Goal: Task Accomplishment & Management: Use online tool/utility

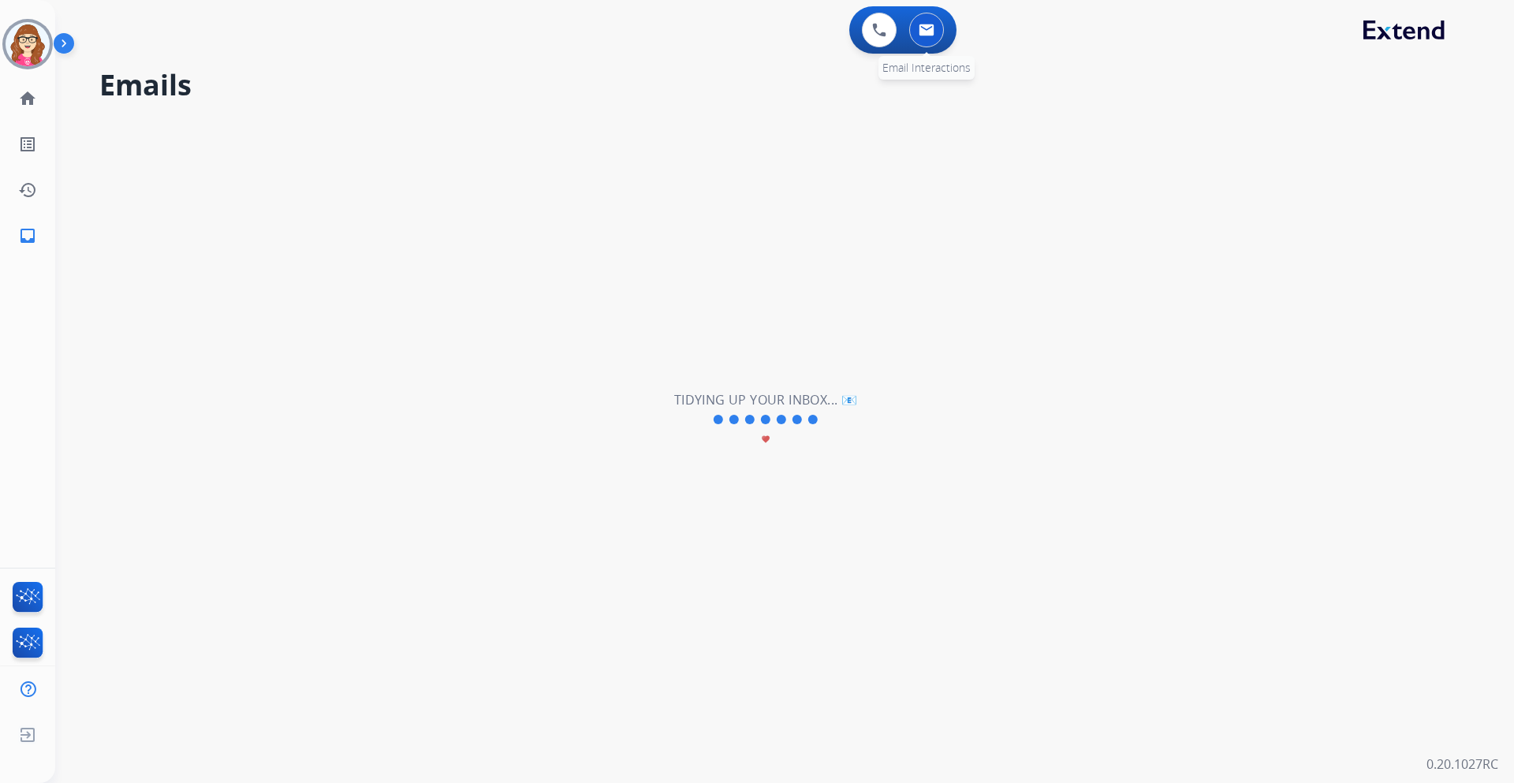
click at [925, 21] on button at bounding box center [926, 30] width 35 height 35
click at [871, 30] on button at bounding box center [879, 30] width 35 height 35
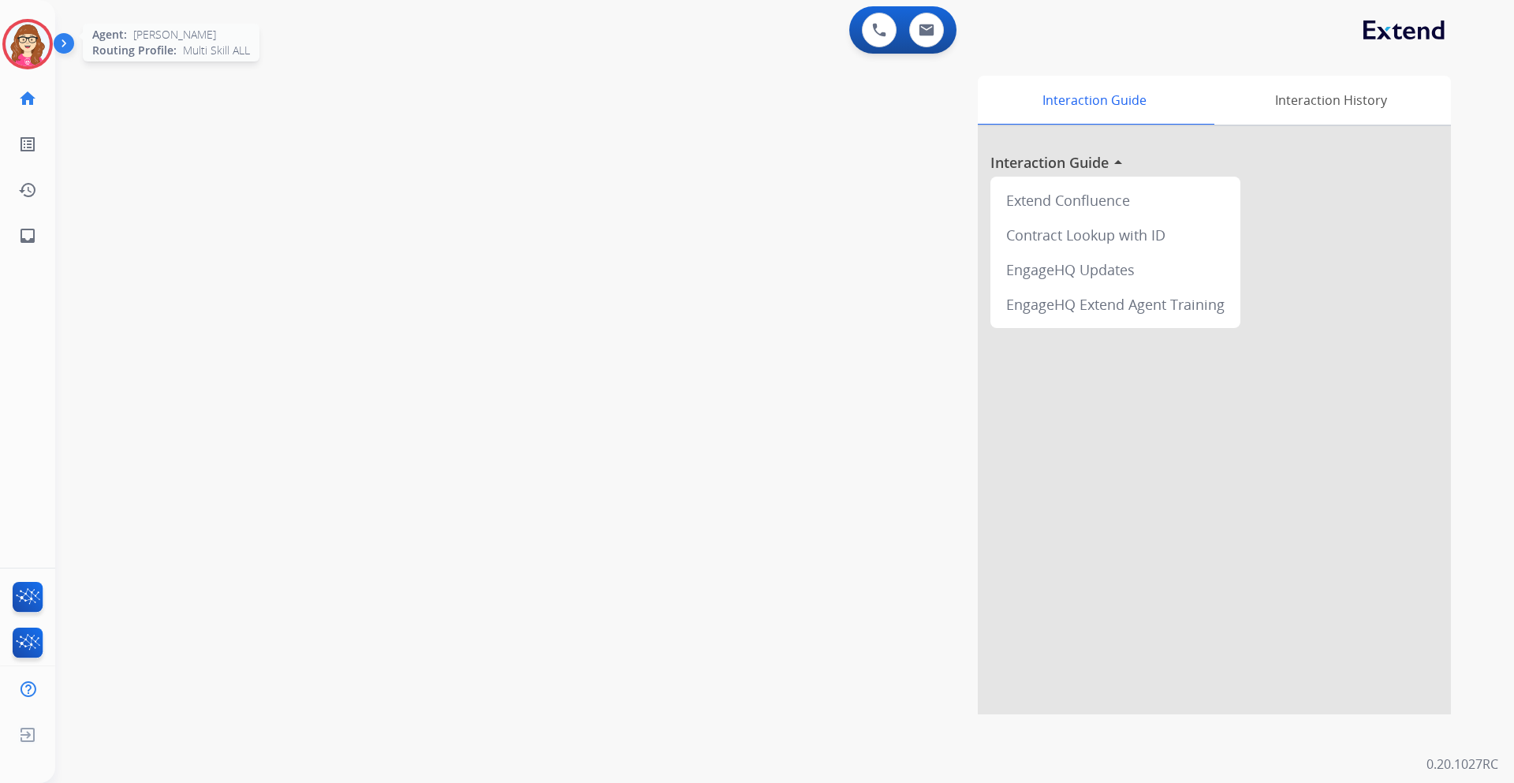
click at [31, 29] on img at bounding box center [28, 44] width 44 height 44
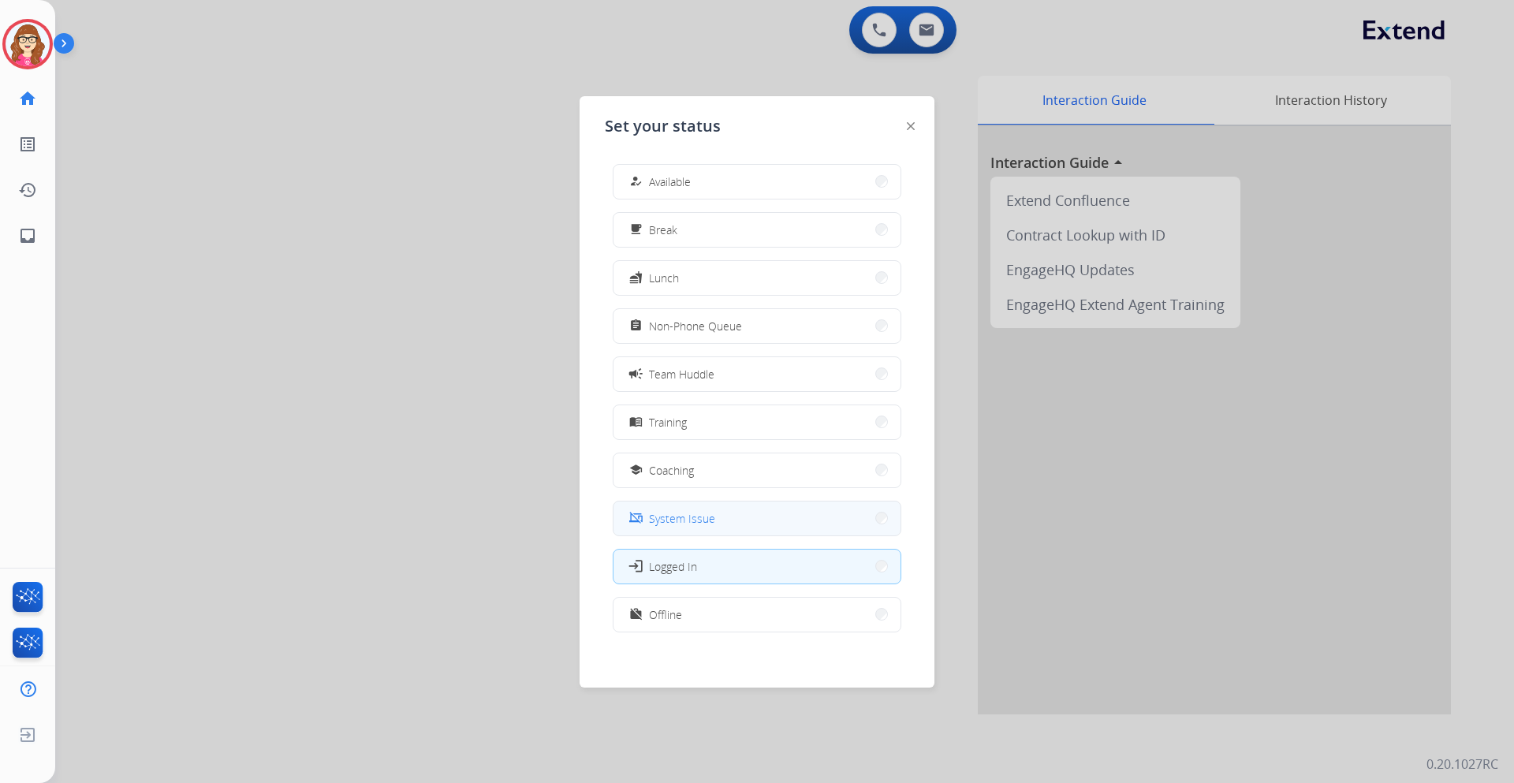
scroll to position [5, 0]
click at [727, 625] on button "work_off Offline" at bounding box center [757, 610] width 287 height 34
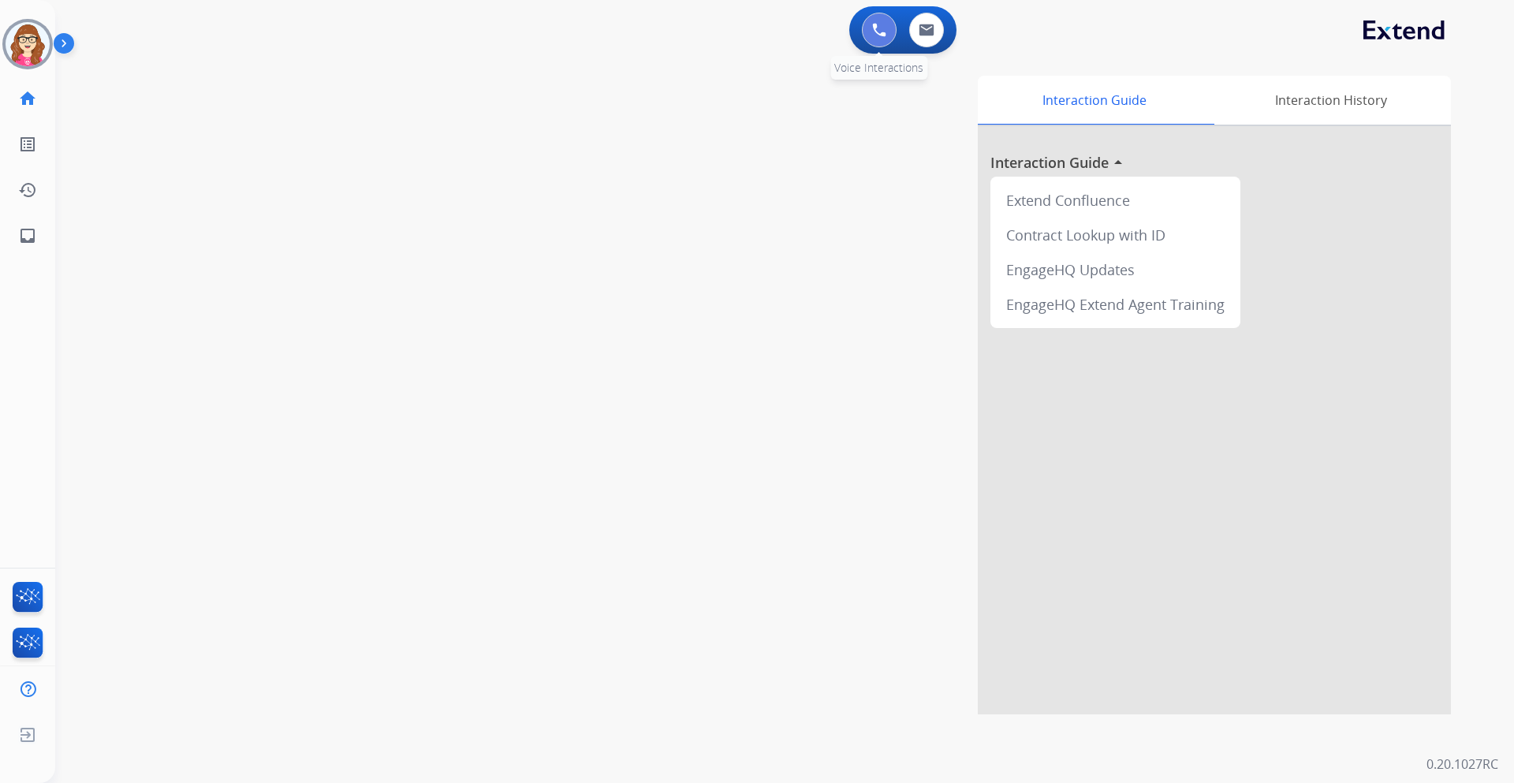
click at [895, 30] on button at bounding box center [879, 30] width 35 height 35
click at [924, 35] on img at bounding box center [927, 30] width 16 height 13
select select "**********"
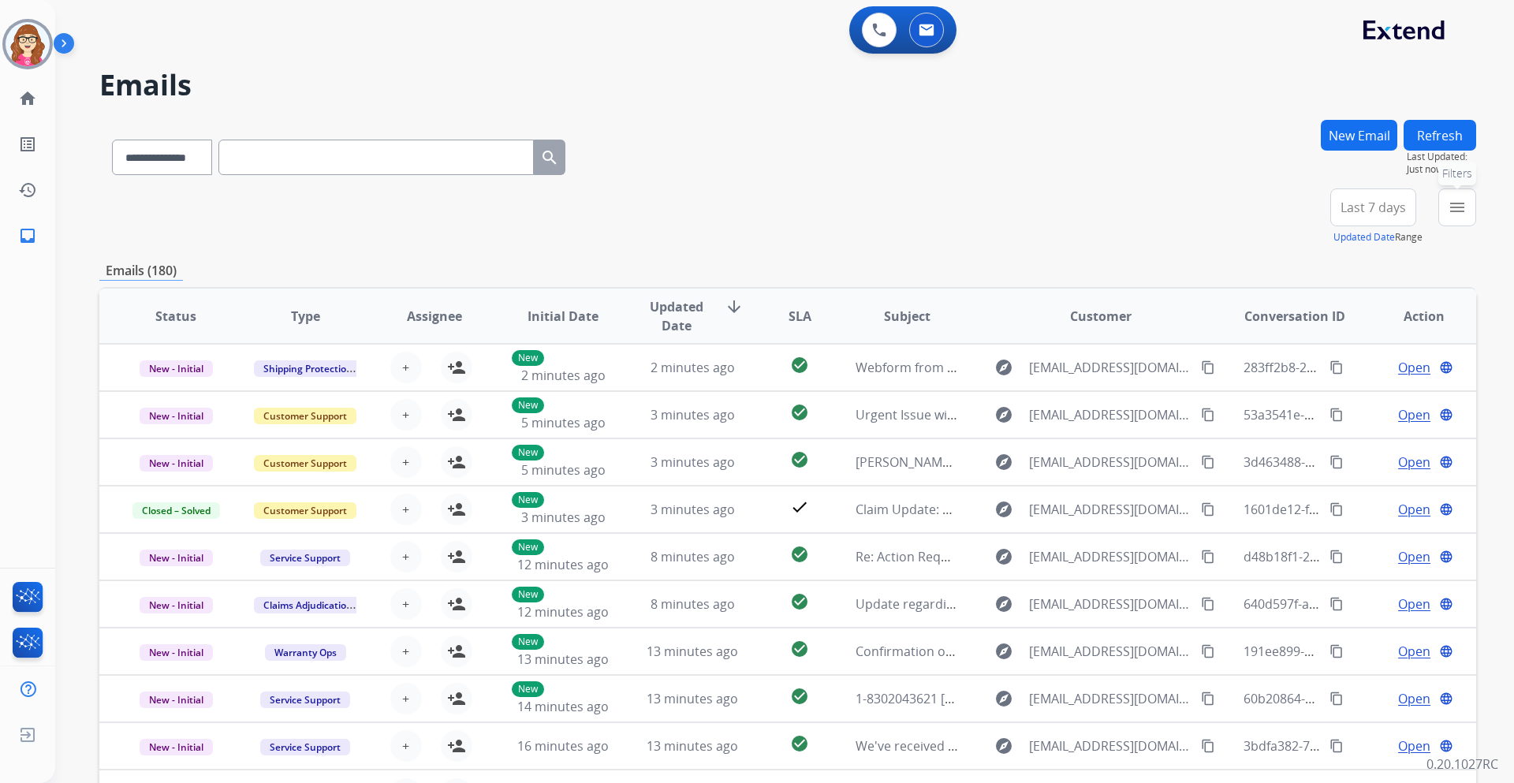
click at [1469, 198] on button "menu Filters" at bounding box center [1458, 207] width 38 height 38
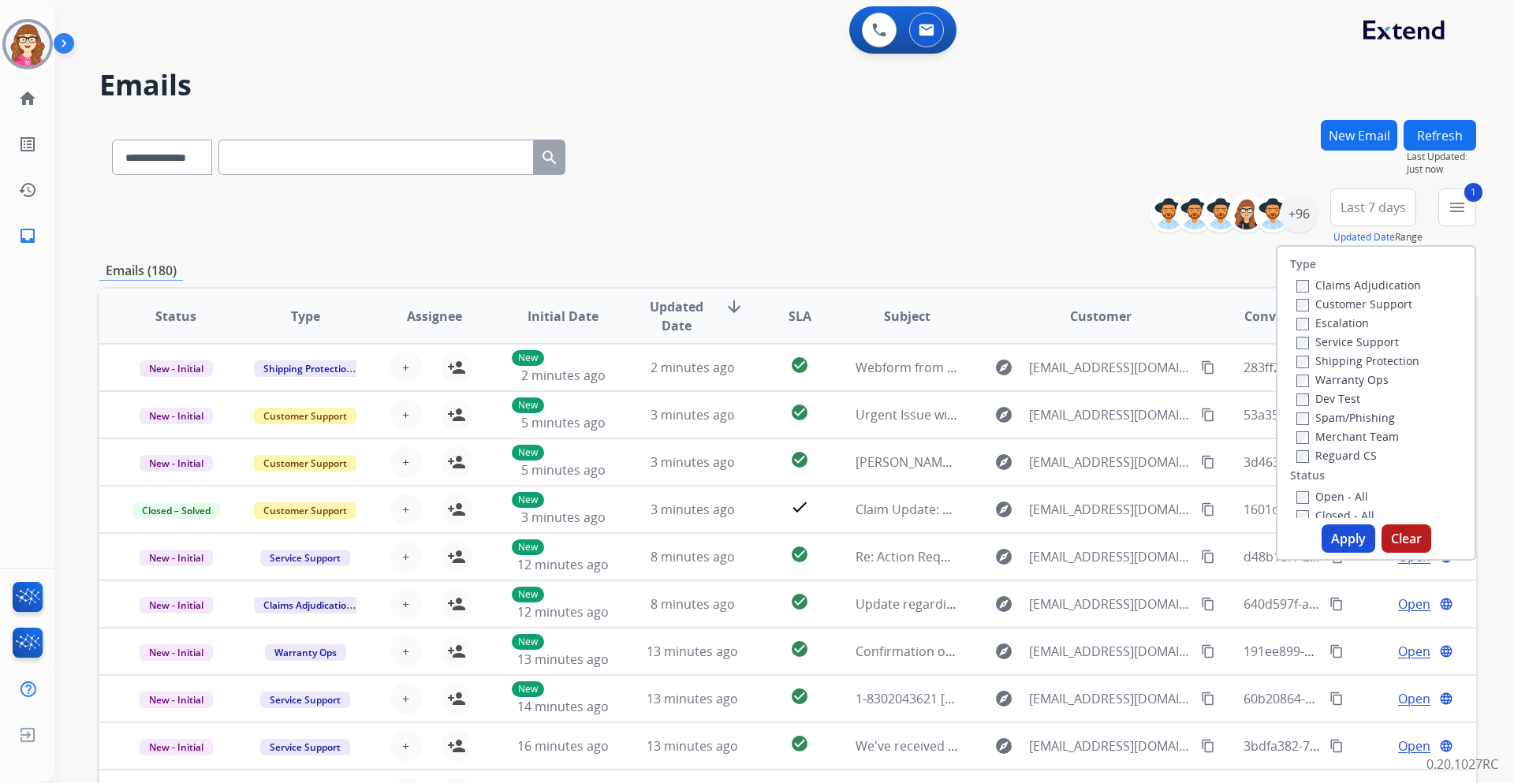
click at [1297, 355] on label "Shipping Protection" at bounding box center [1358, 360] width 123 height 15
click at [1334, 539] on button "Apply" at bounding box center [1349, 538] width 54 height 28
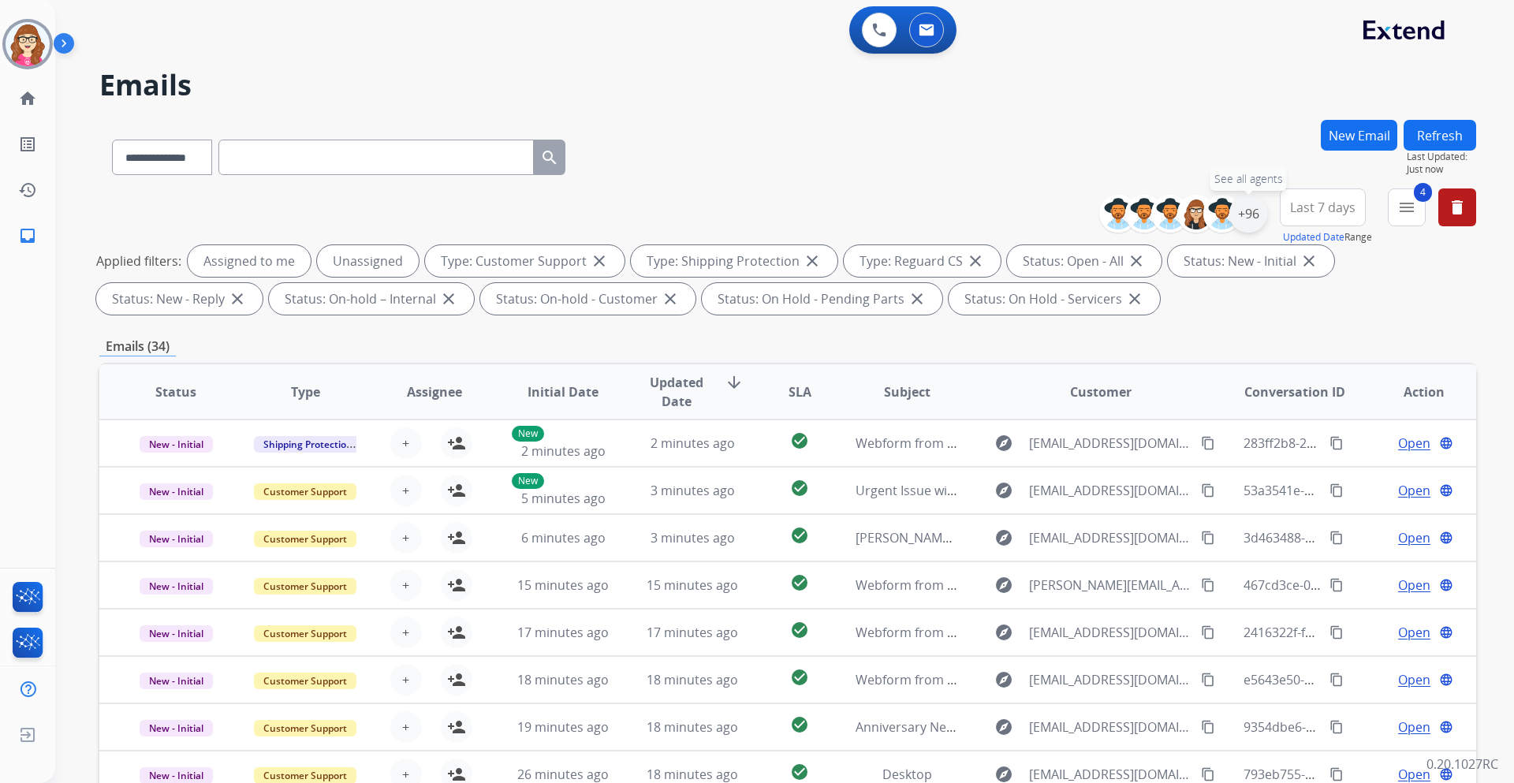
click at [1243, 222] on div "+96" at bounding box center [1249, 214] width 38 height 38
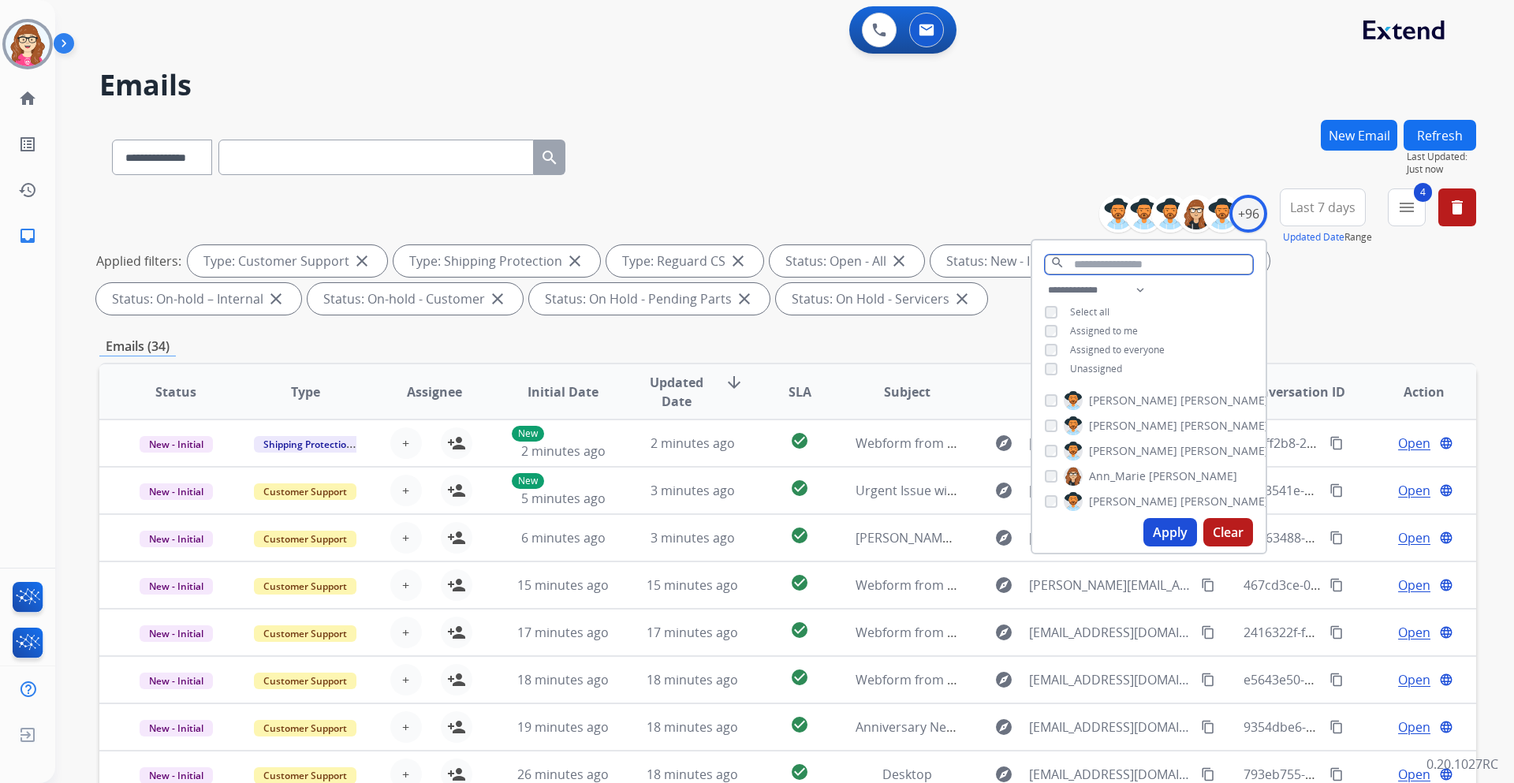
click at [1076, 268] on input "text" at bounding box center [1149, 265] width 208 height 20
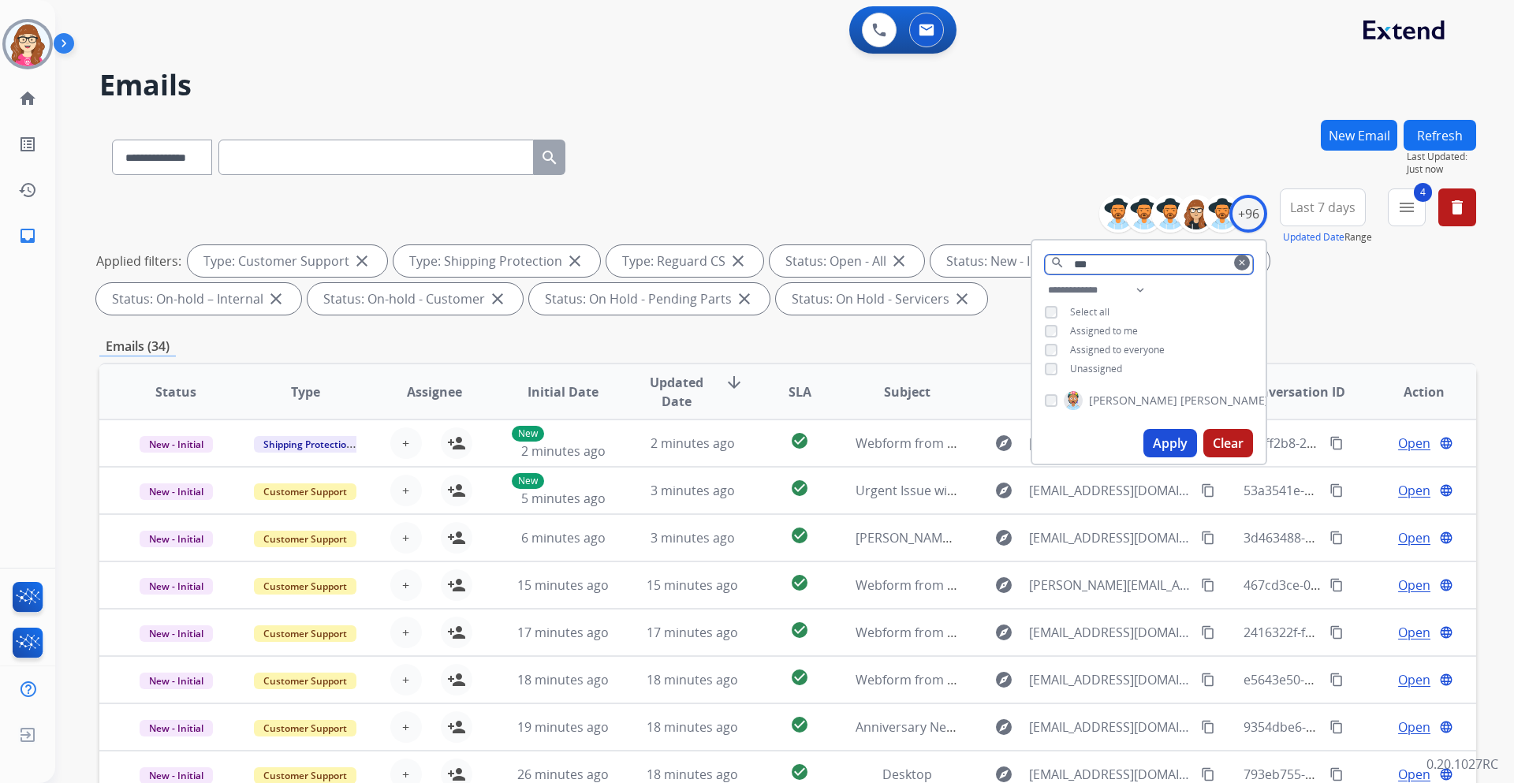
click at [1102, 267] on input "***" at bounding box center [1149, 265] width 208 height 20
type input "*"
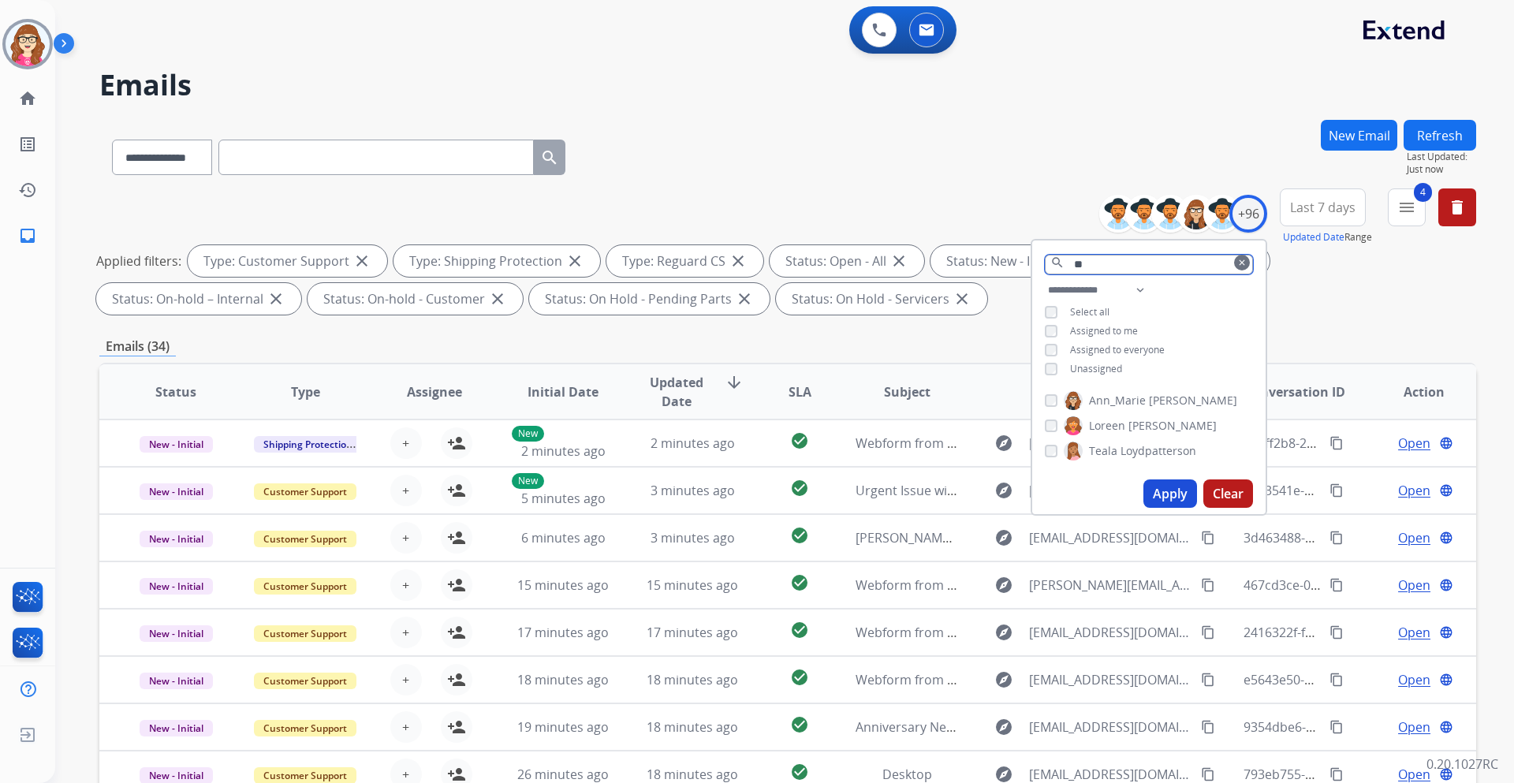
type input "**"
click at [1058, 426] on div "[PERSON_NAME]" at bounding box center [1131, 425] width 172 height 19
click at [1158, 485] on button "Apply" at bounding box center [1171, 494] width 54 height 28
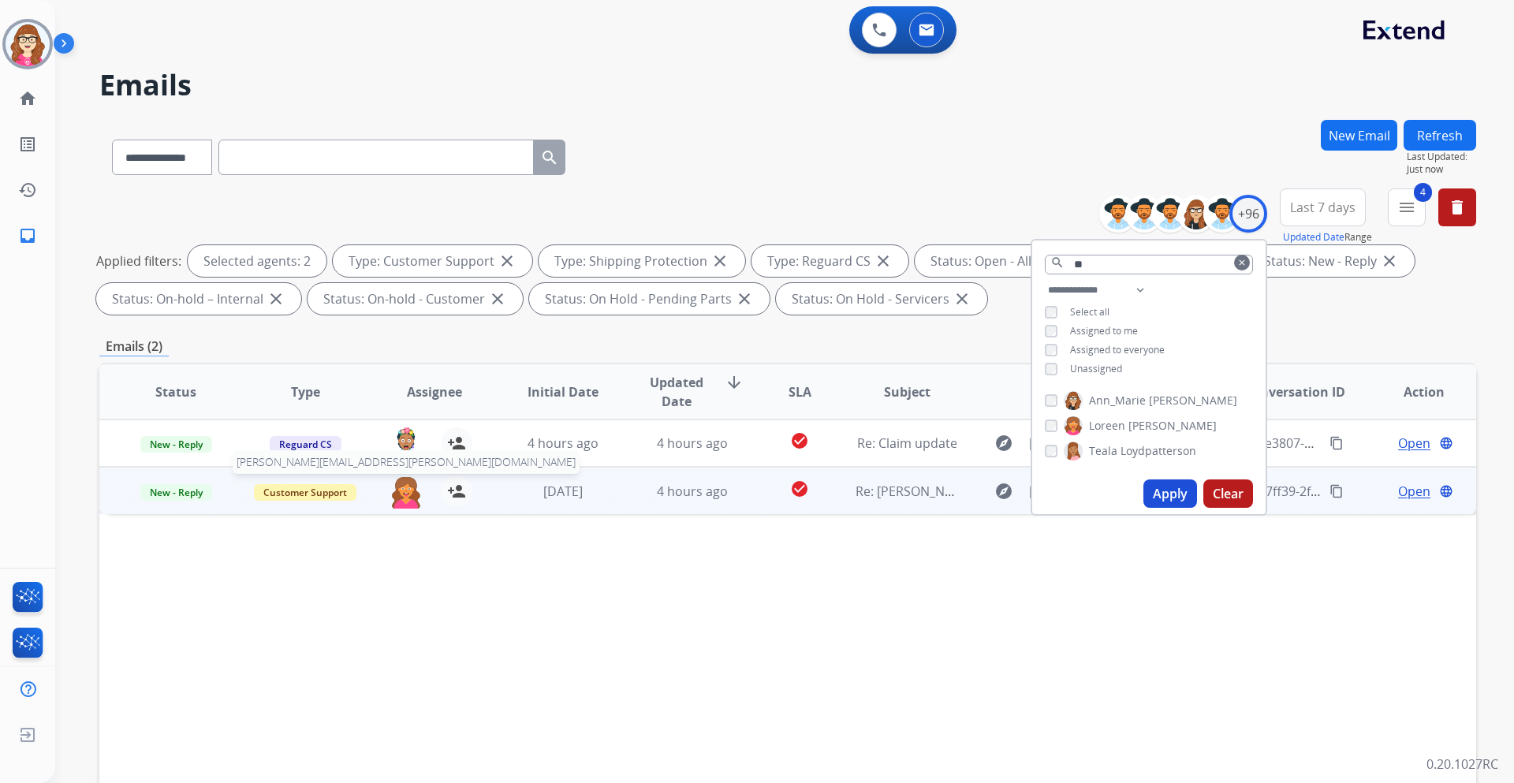
click at [411, 487] on img at bounding box center [406, 492] width 32 height 33
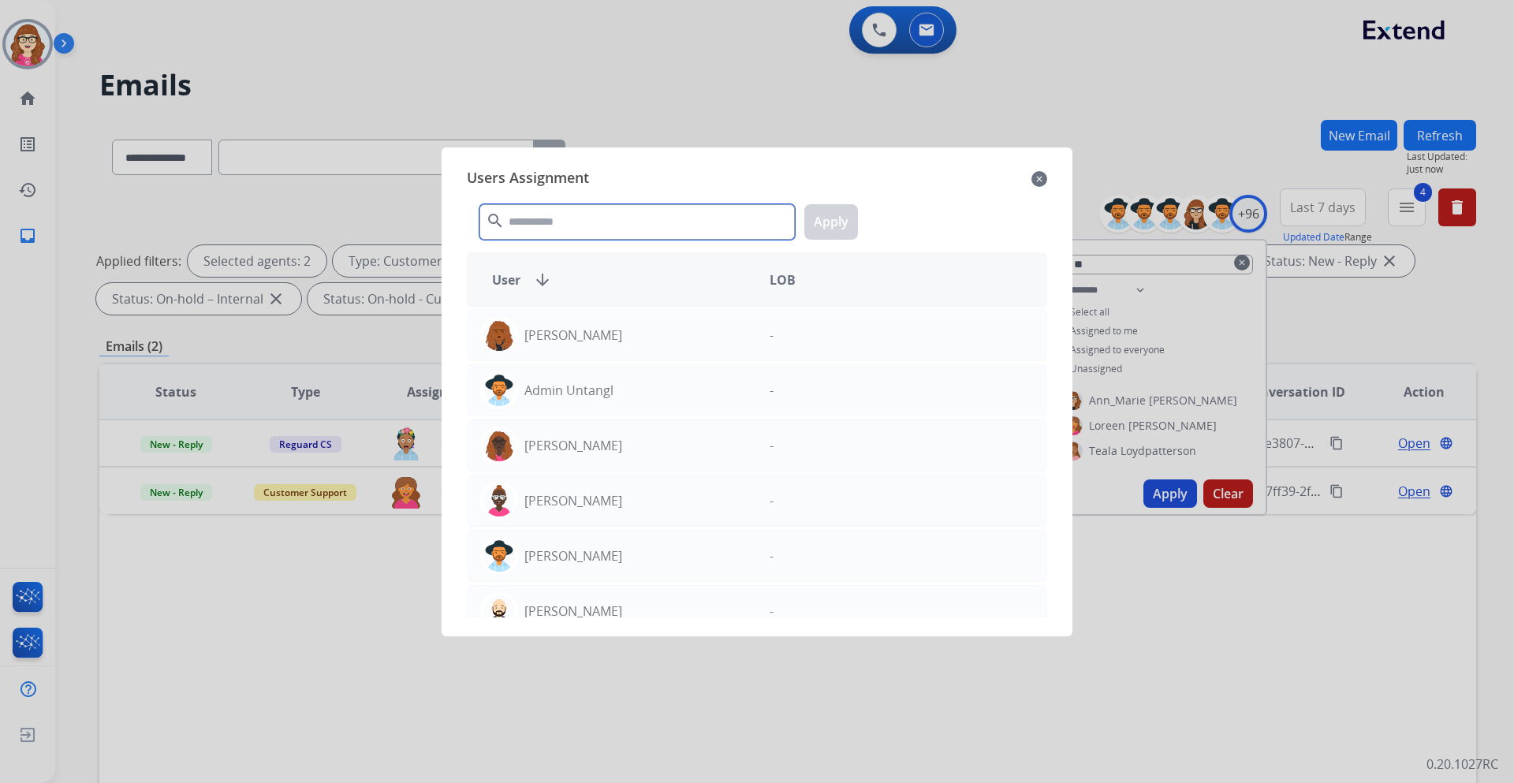
click at [604, 230] on input "text" at bounding box center [637, 221] width 315 height 35
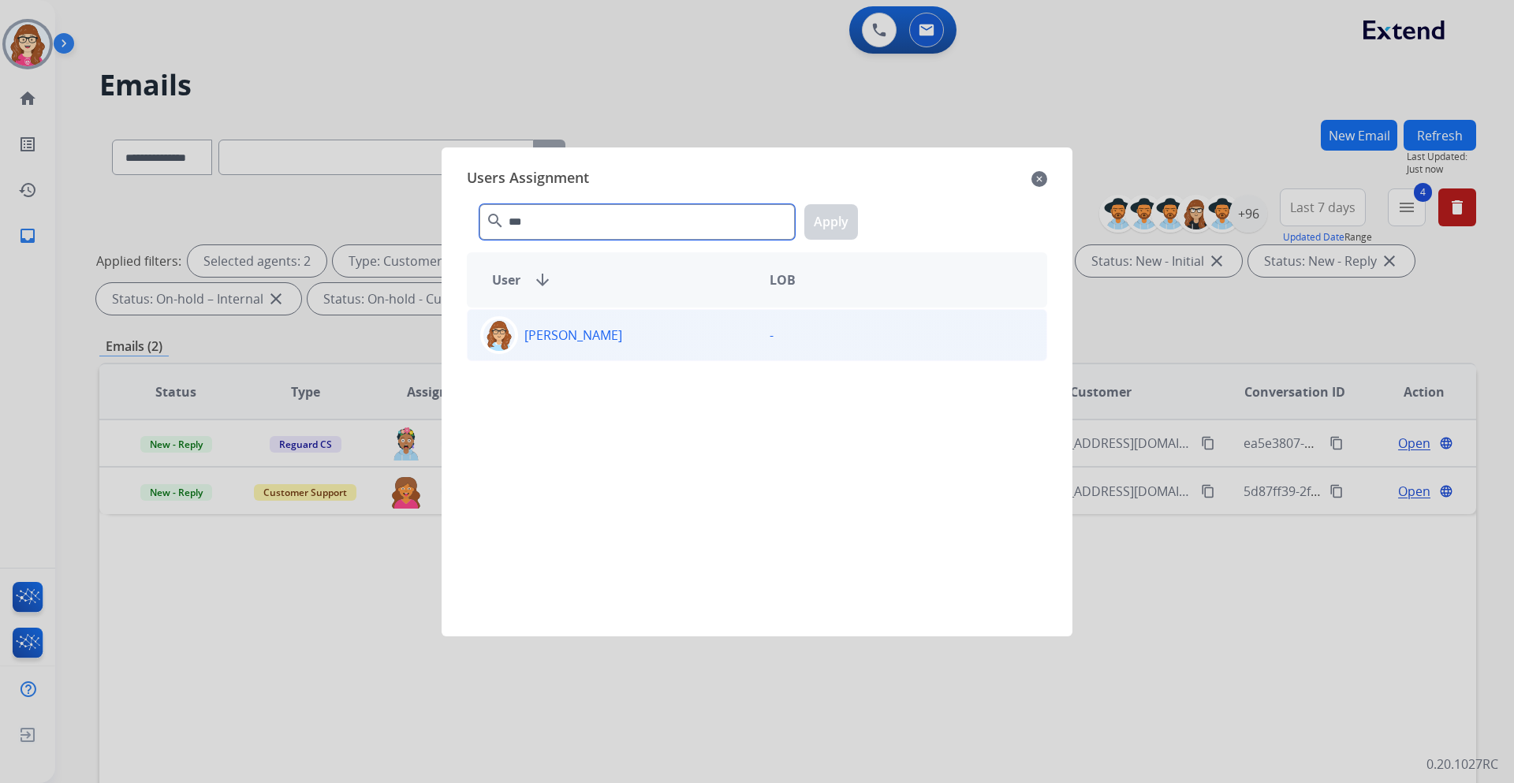
type input "***"
click at [682, 322] on div "[PERSON_NAME]" at bounding box center [612, 335] width 289 height 38
click at [850, 211] on button "Apply" at bounding box center [831, 221] width 54 height 35
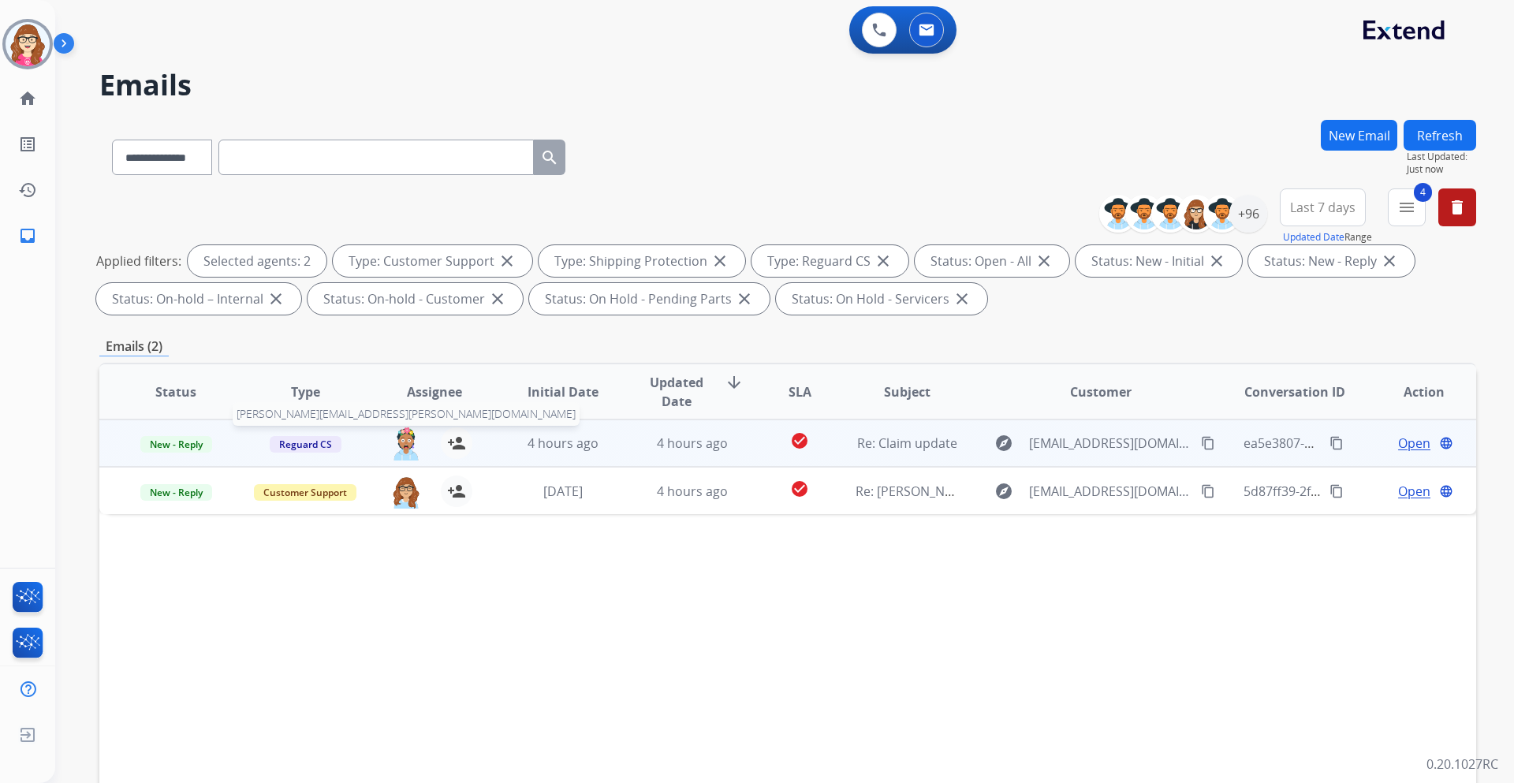
click at [401, 440] on img at bounding box center [406, 443] width 32 height 33
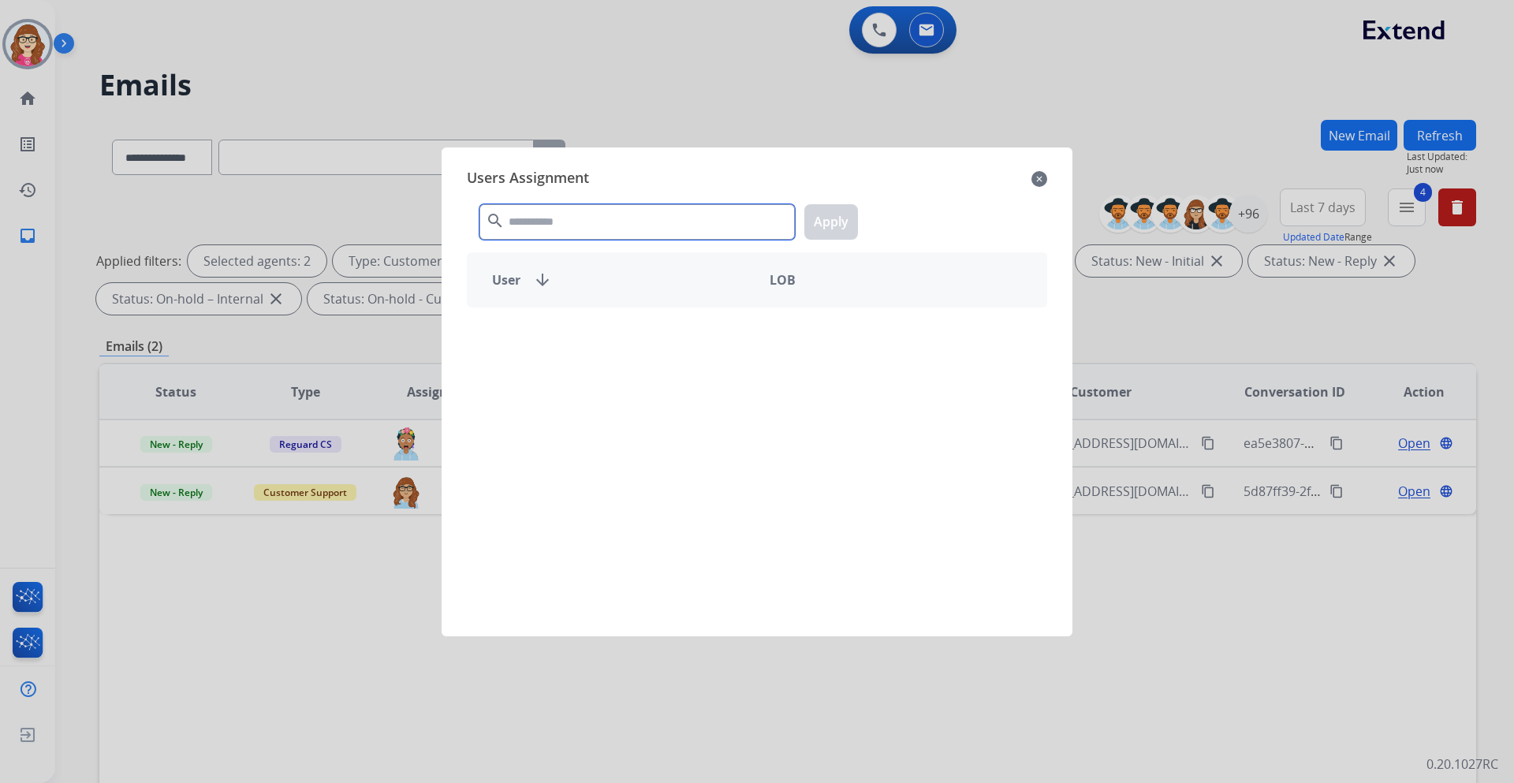
click at [515, 228] on input "text" at bounding box center [637, 221] width 315 height 35
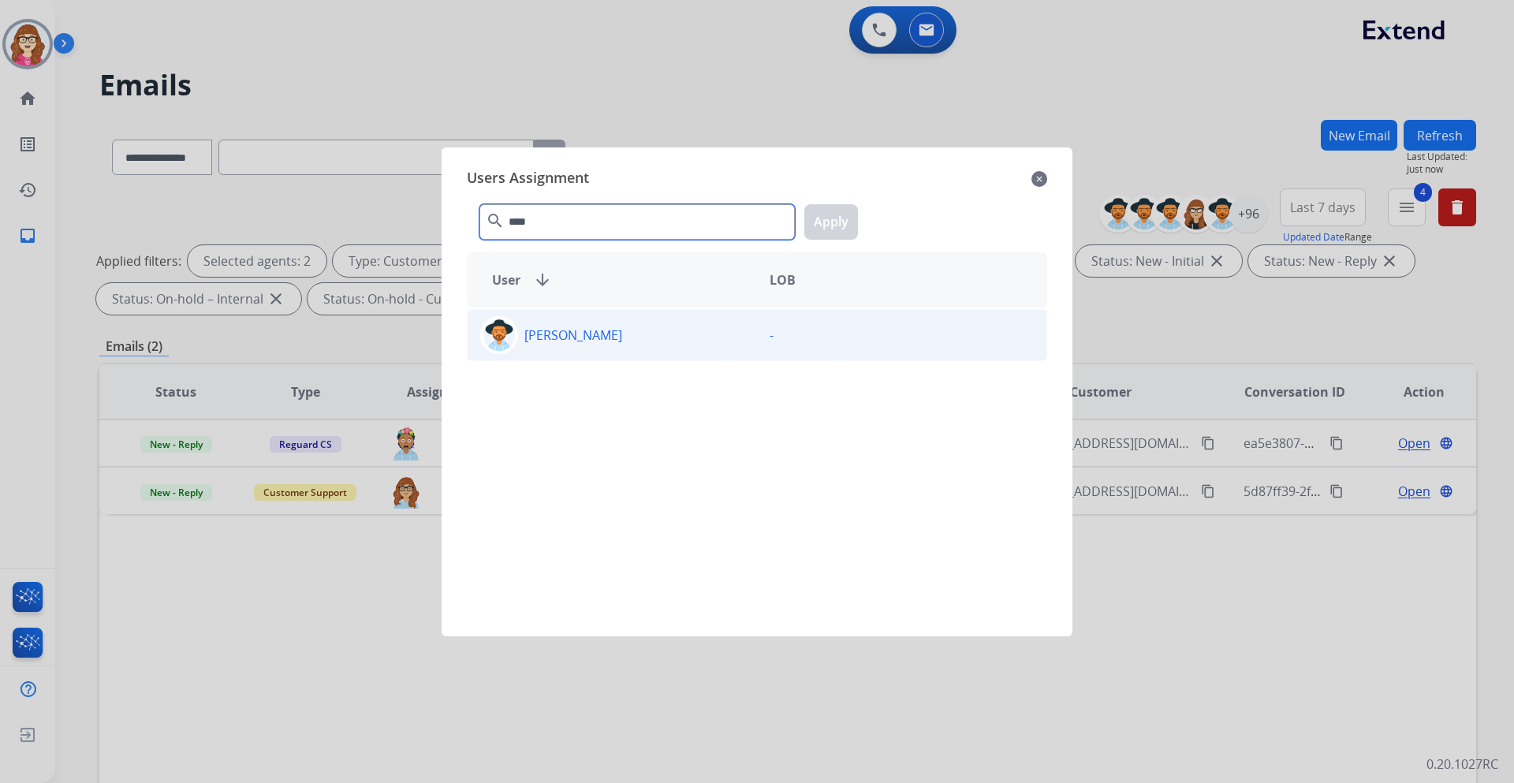
type input "****"
click at [591, 345] on div "[PERSON_NAME] [PERSON_NAME][EMAIL_ADDRESS][PERSON_NAME][DOMAIN_NAME]" at bounding box center [612, 335] width 289 height 38
click at [830, 220] on button "Apply" at bounding box center [831, 221] width 54 height 35
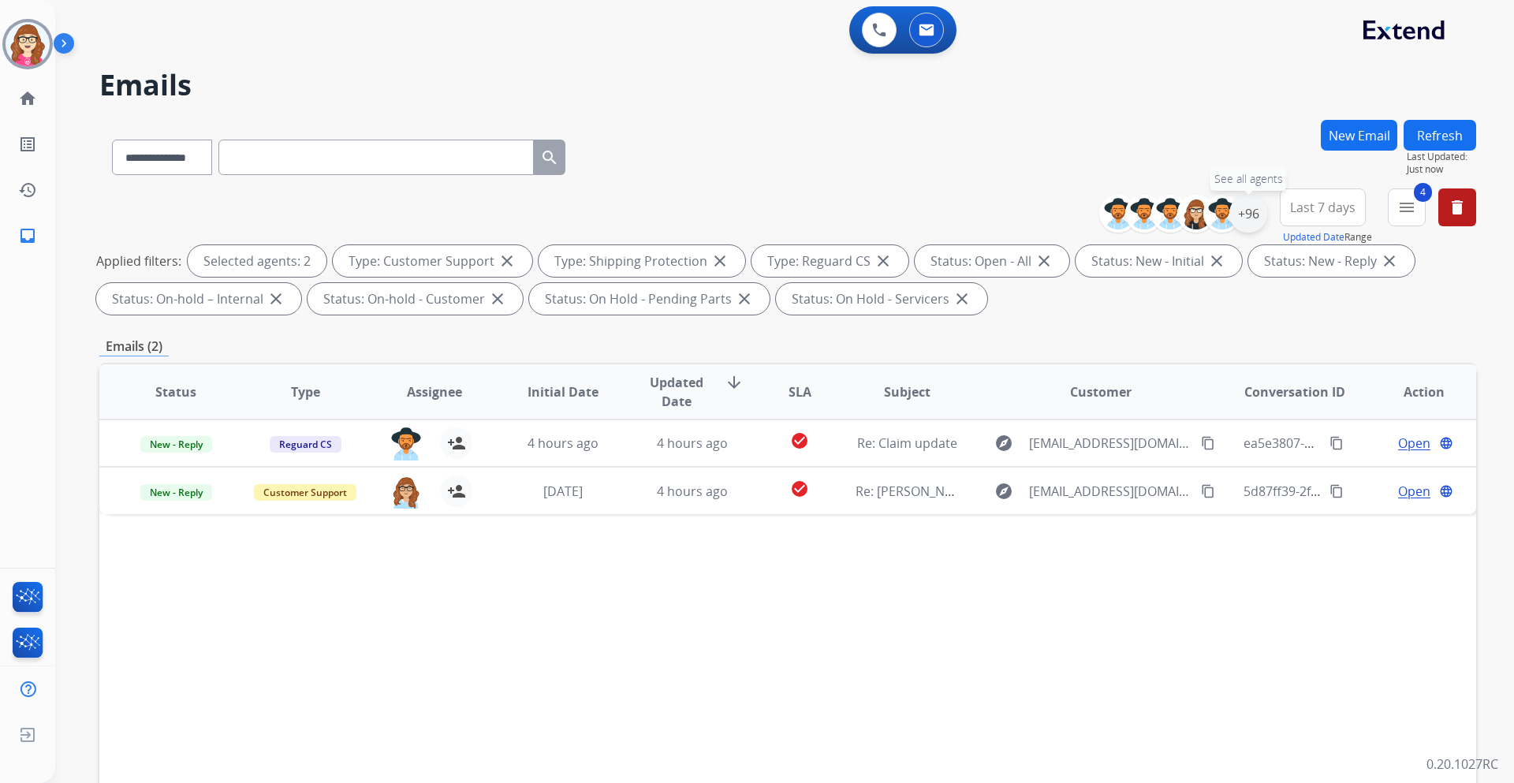
click at [1241, 226] on div "+96" at bounding box center [1249, 214] width 38 height 38
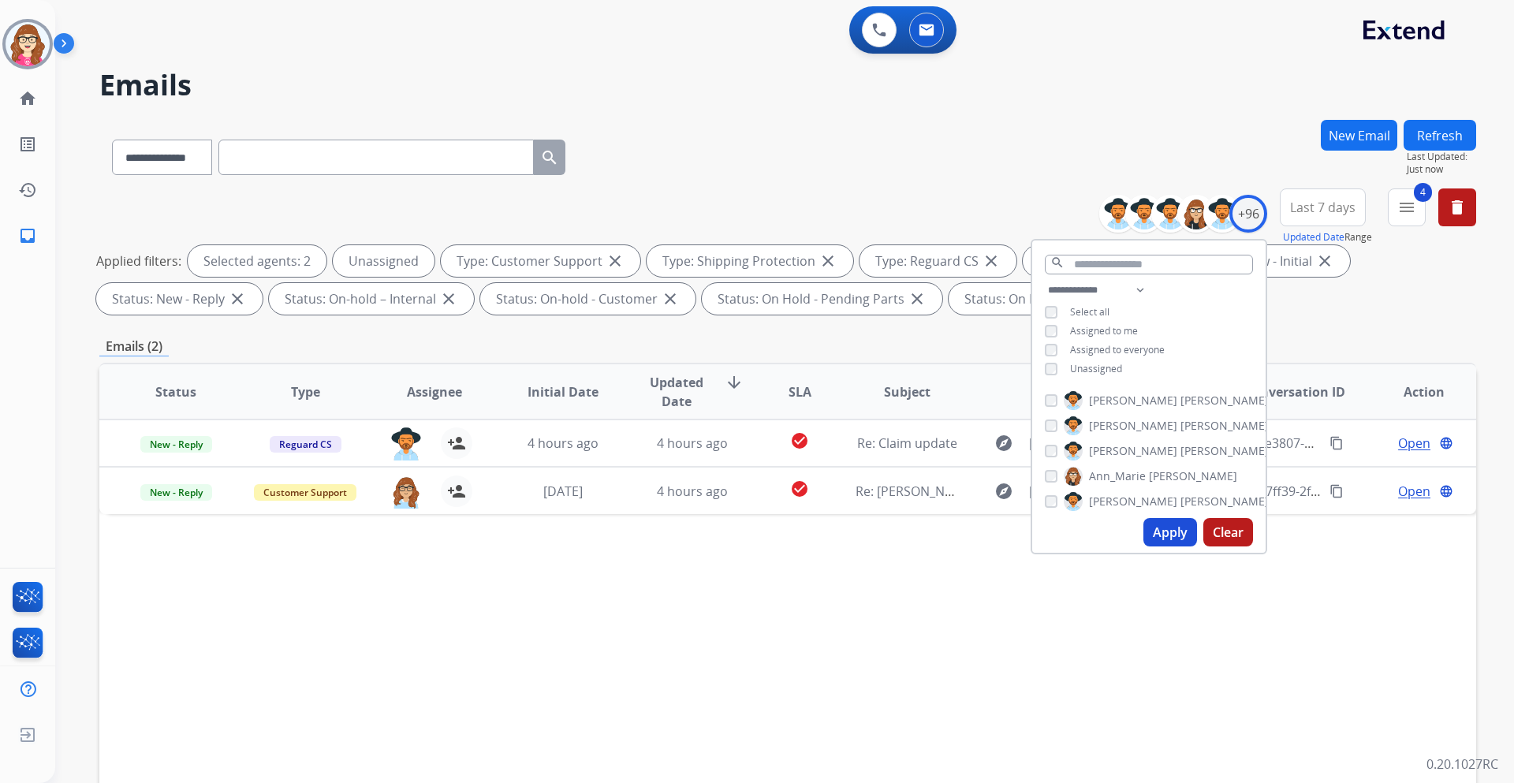
click at [1158, 540] on button "Apply" at bounding box center [1171, 532] width 54 height 28
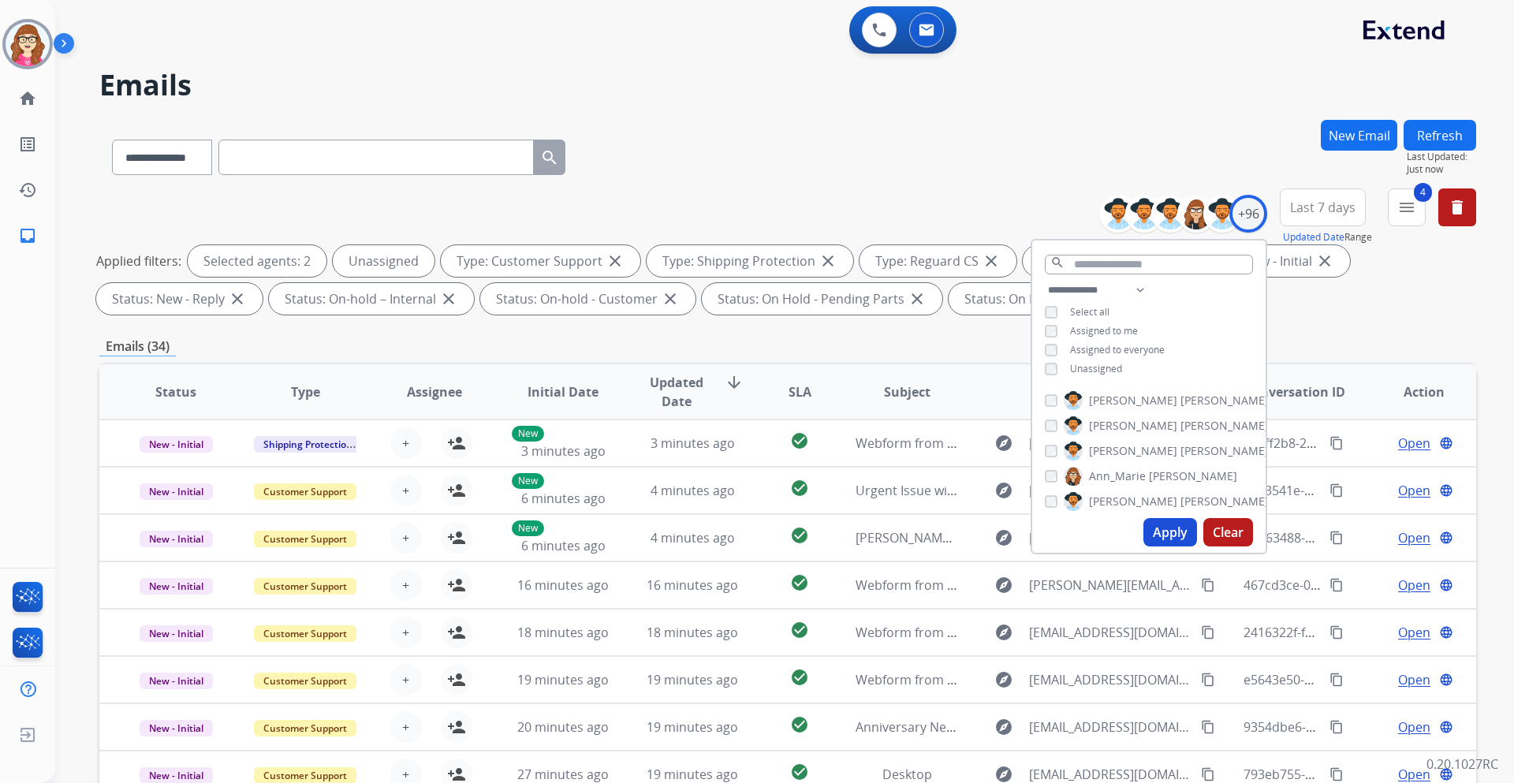
click at [60, 349] on div "**********" at bounding box center [765, 448] width 1421 height 783
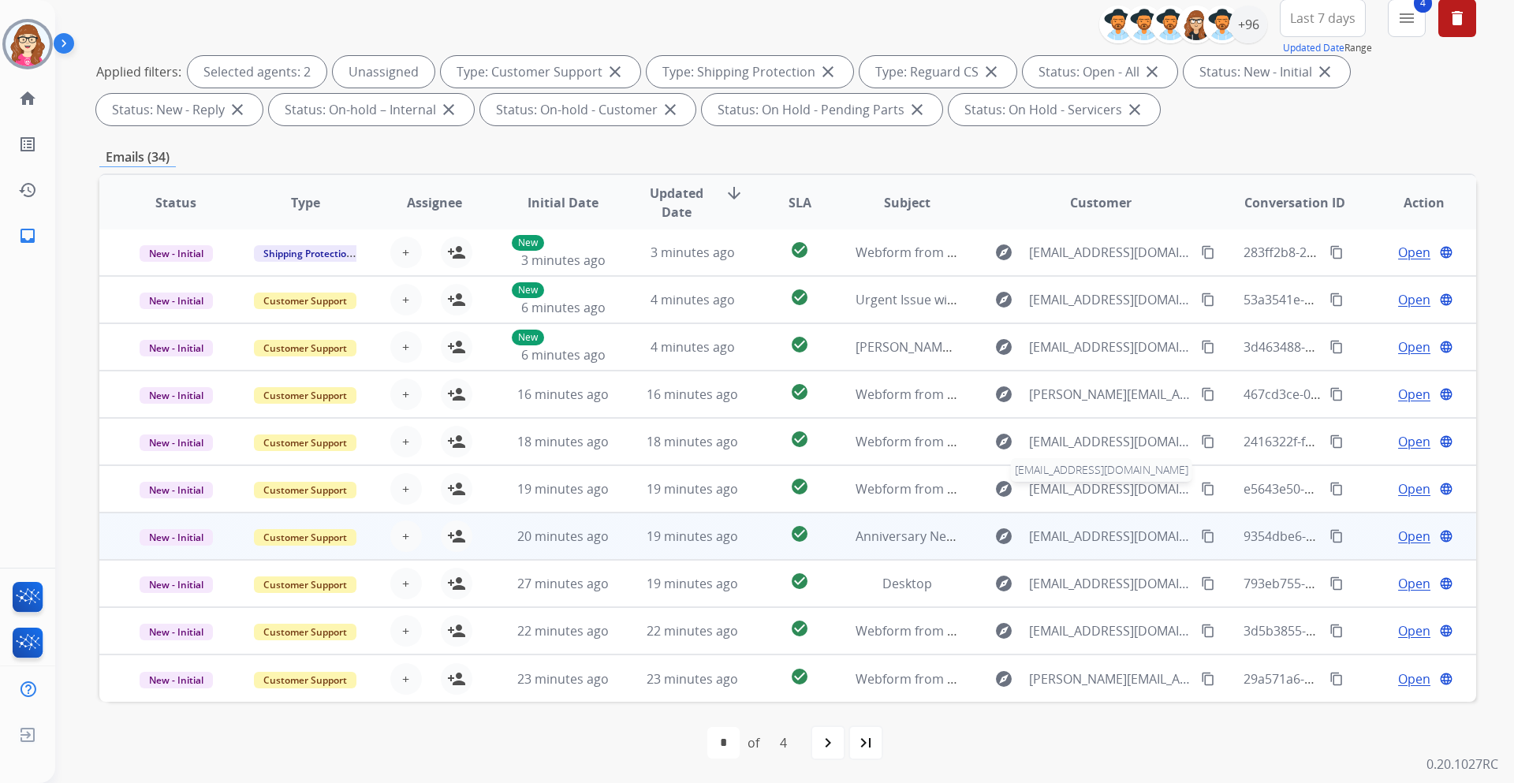
scroll to position [190, 0]
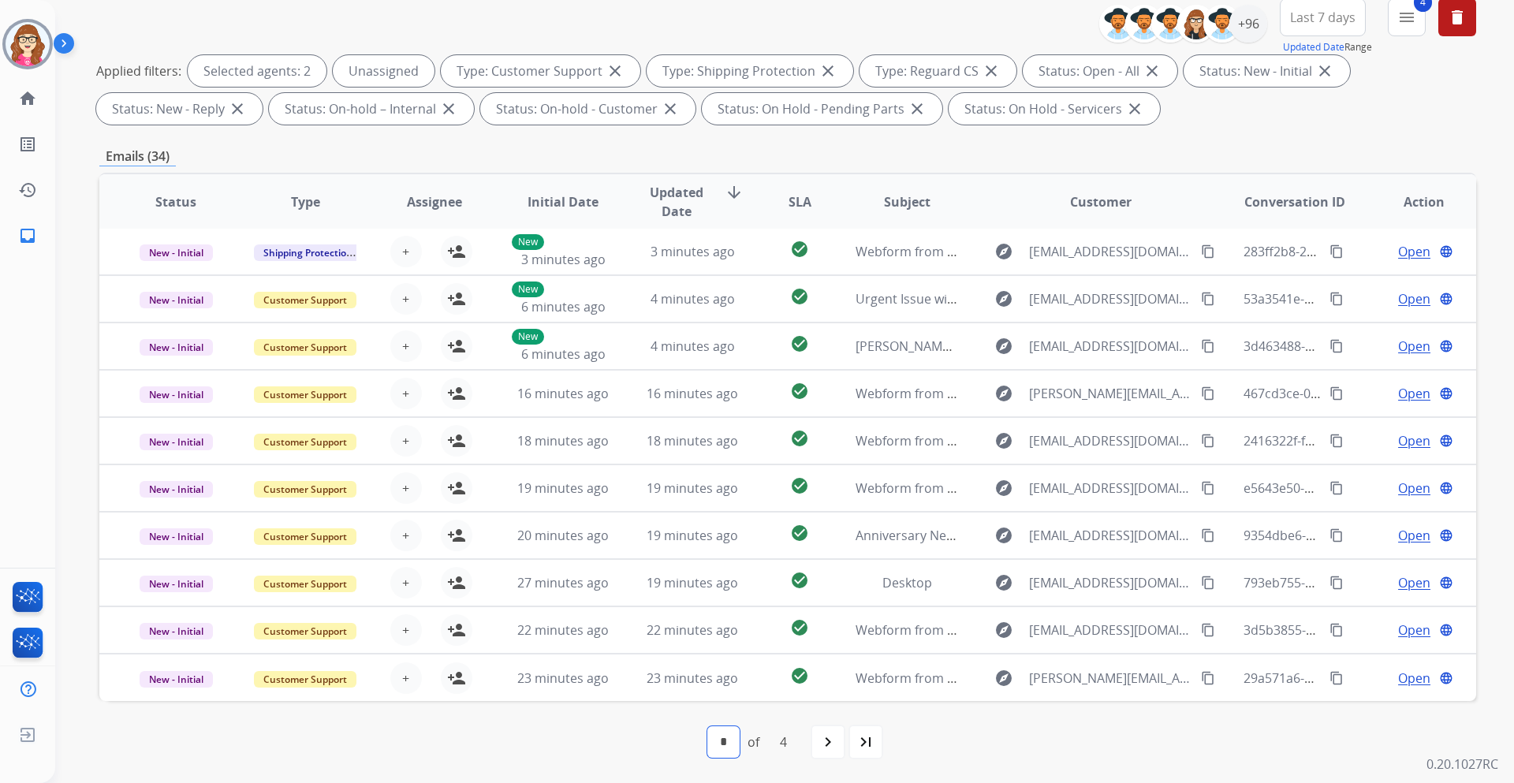
click at [736, 741] on select "* * * *" at bounding box center [723, 742] width 32 height 32
select select "*"
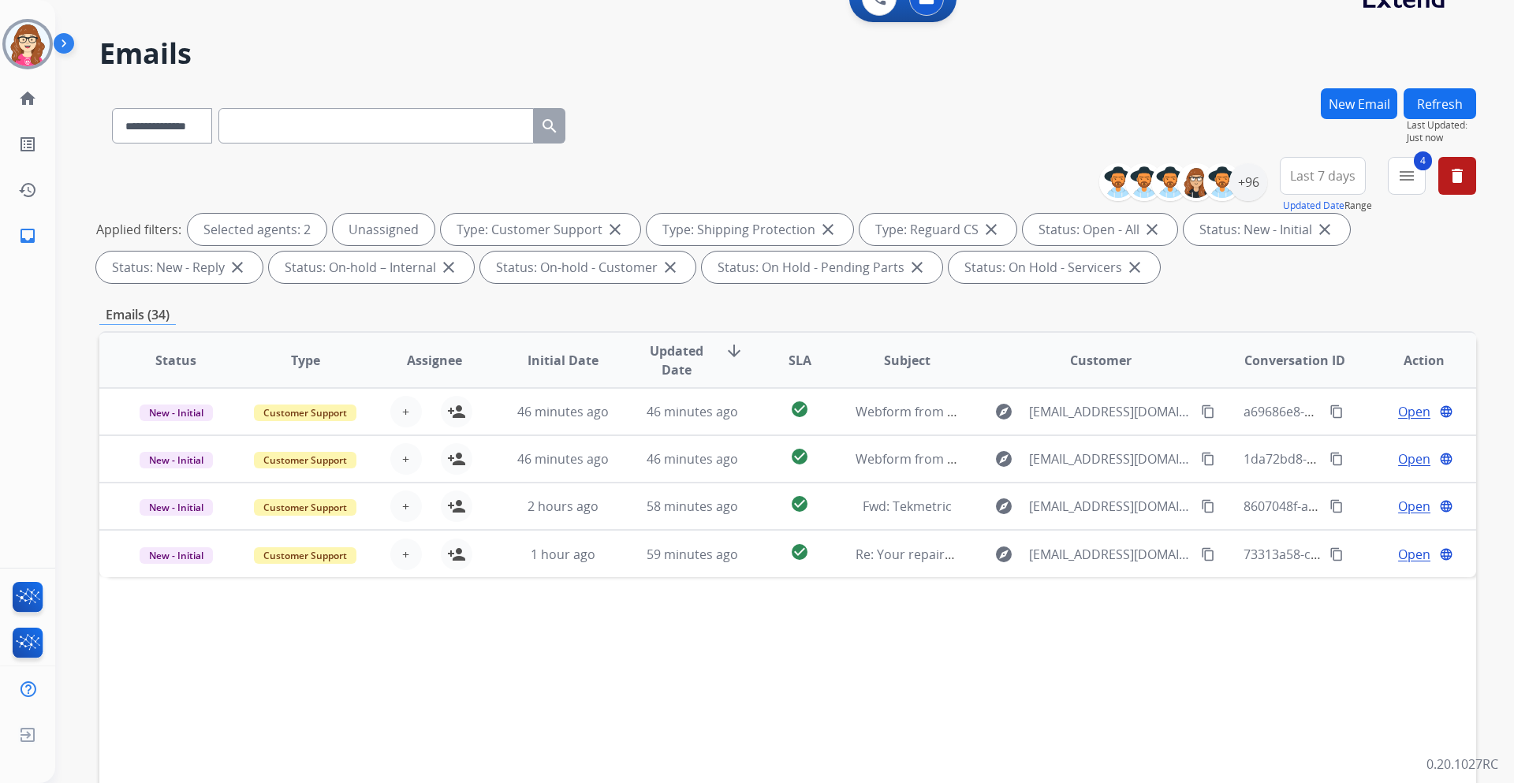
scroll to position [79, 0]
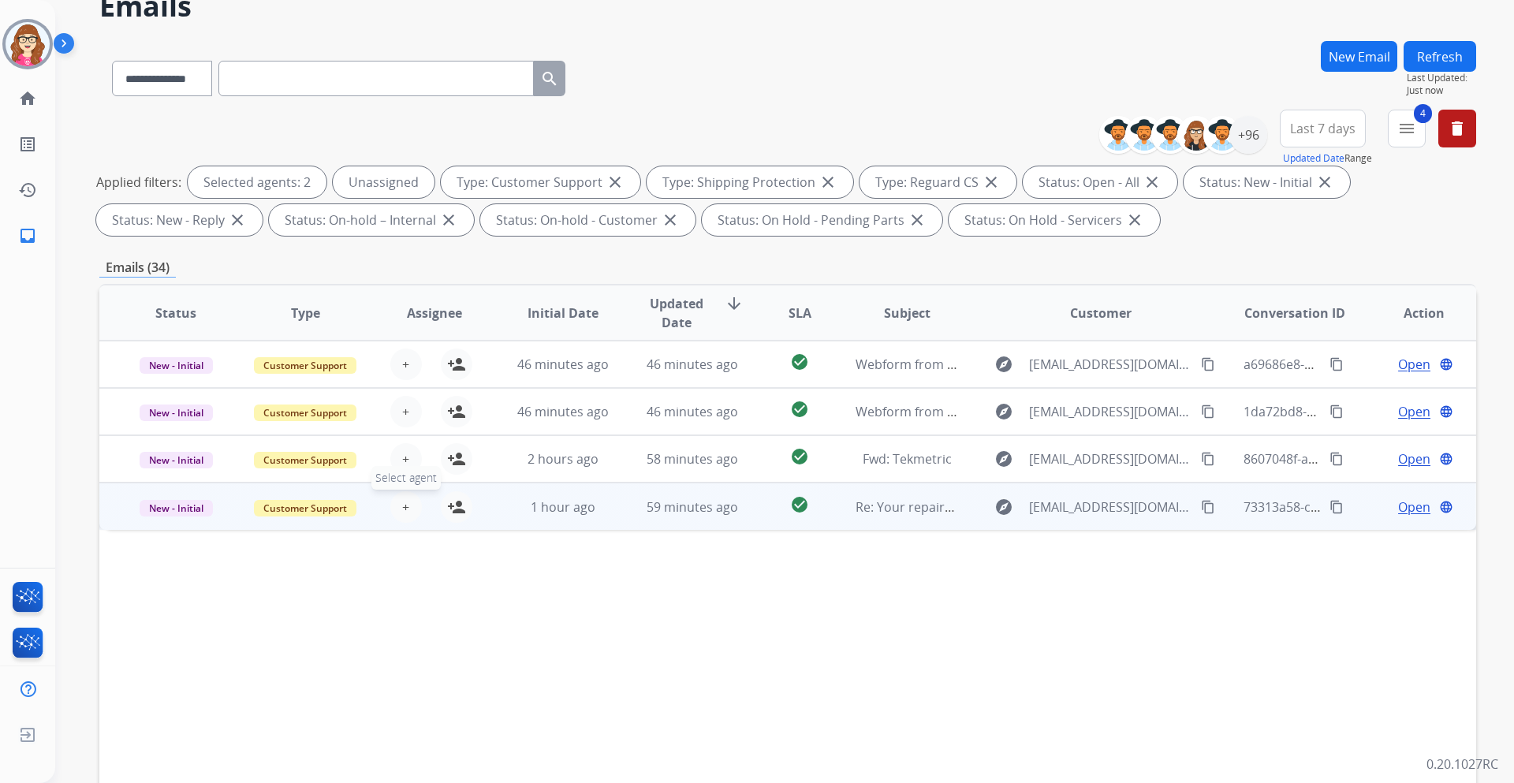
click at [402, 506] on span "+" at bounding box center [405, 507] width 7 height 19
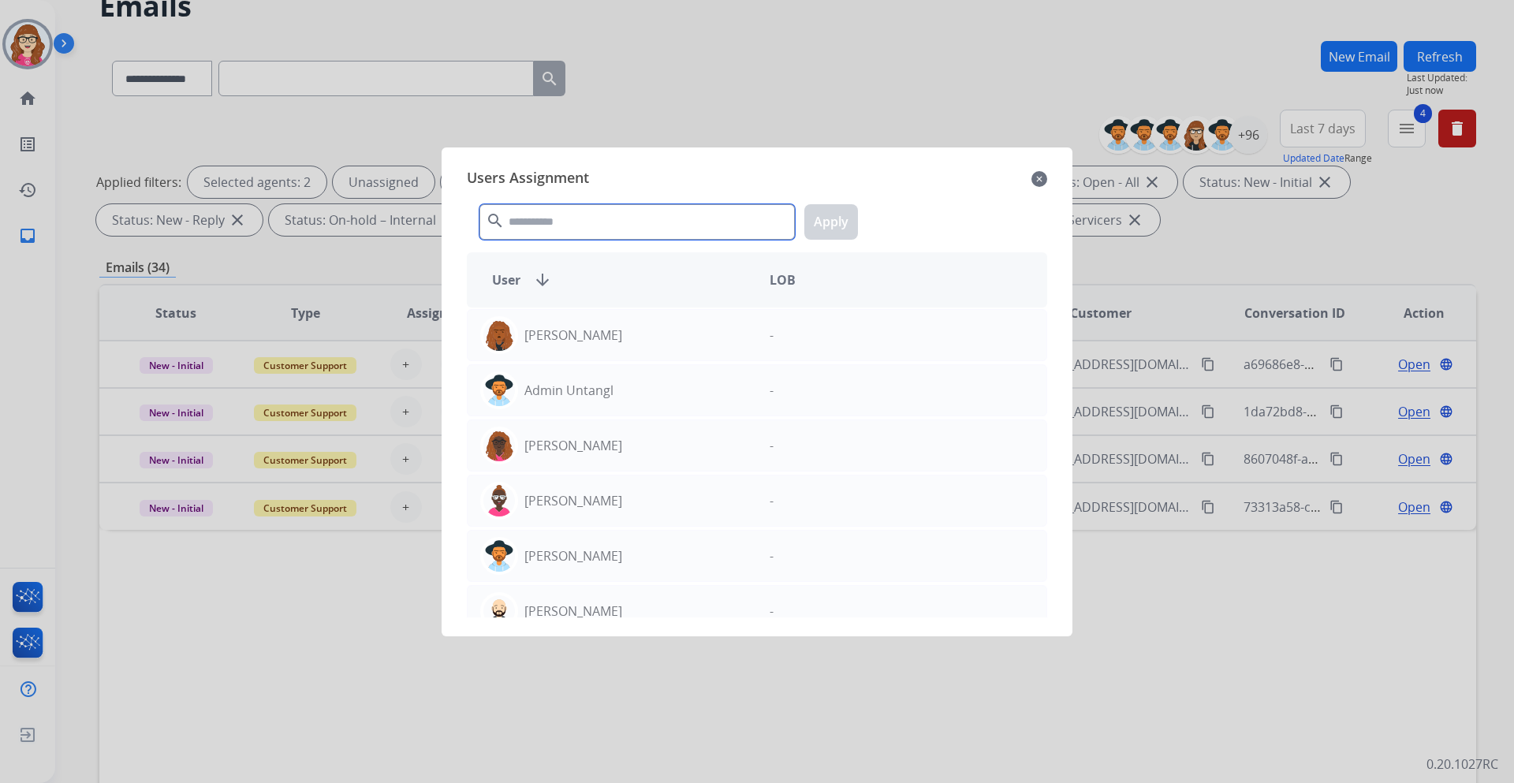
click at [561, 229] on input "text" at bounding box center [637, 221] width 315 height 35
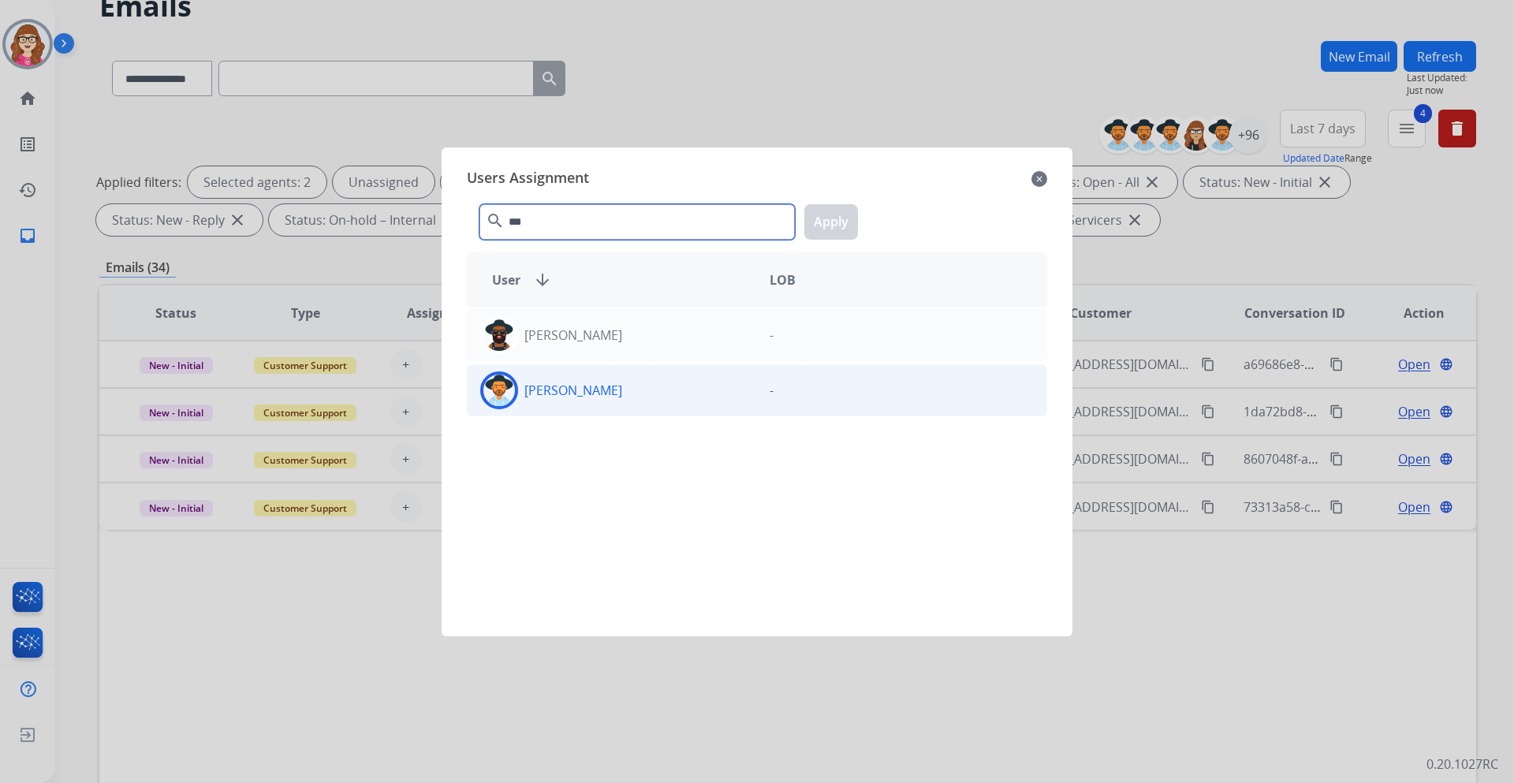
type input "***"
click at [625, 395] on div "[PERSON_NAME]" at bounding box center [612, 390] width 289 height 38
click at [849, 230] on button "Apply" at bounding box center [831, 221] width 54 height 35
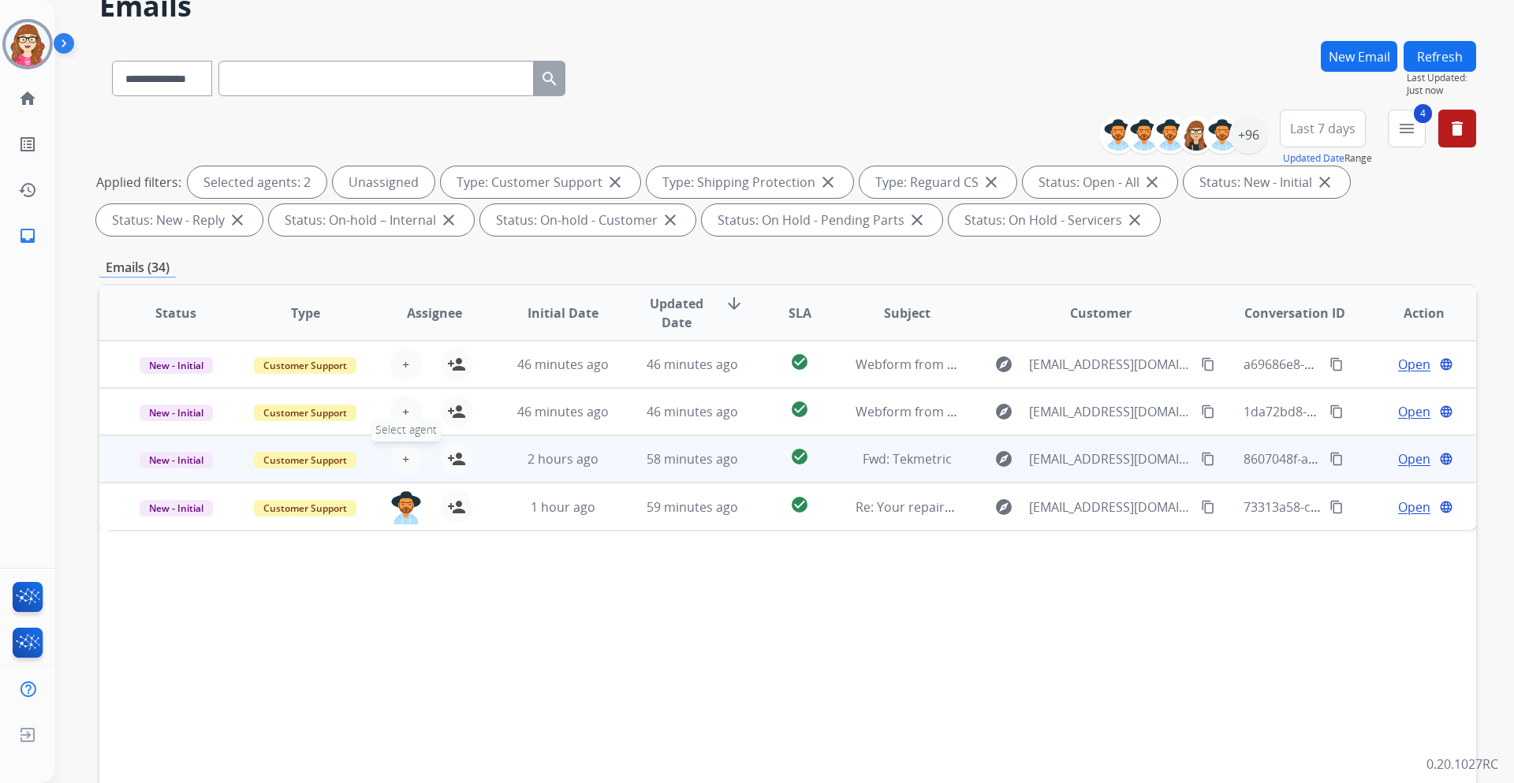
click at [402, 461] on span "+" at bounding box center [405, 459] width 7 height 19
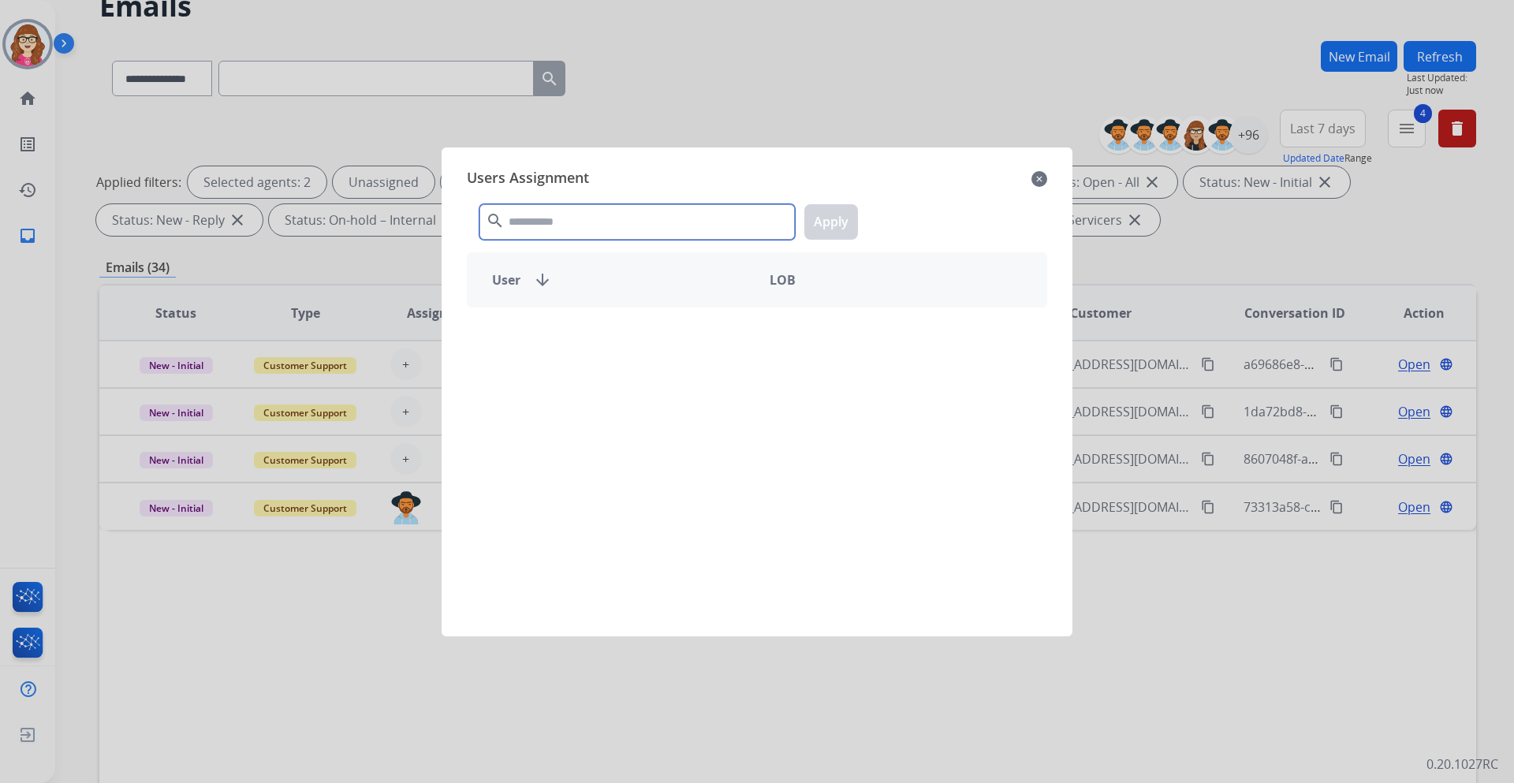
click at [558, 222] on input "text" at bounding box center [637, 221] width 315 height 35
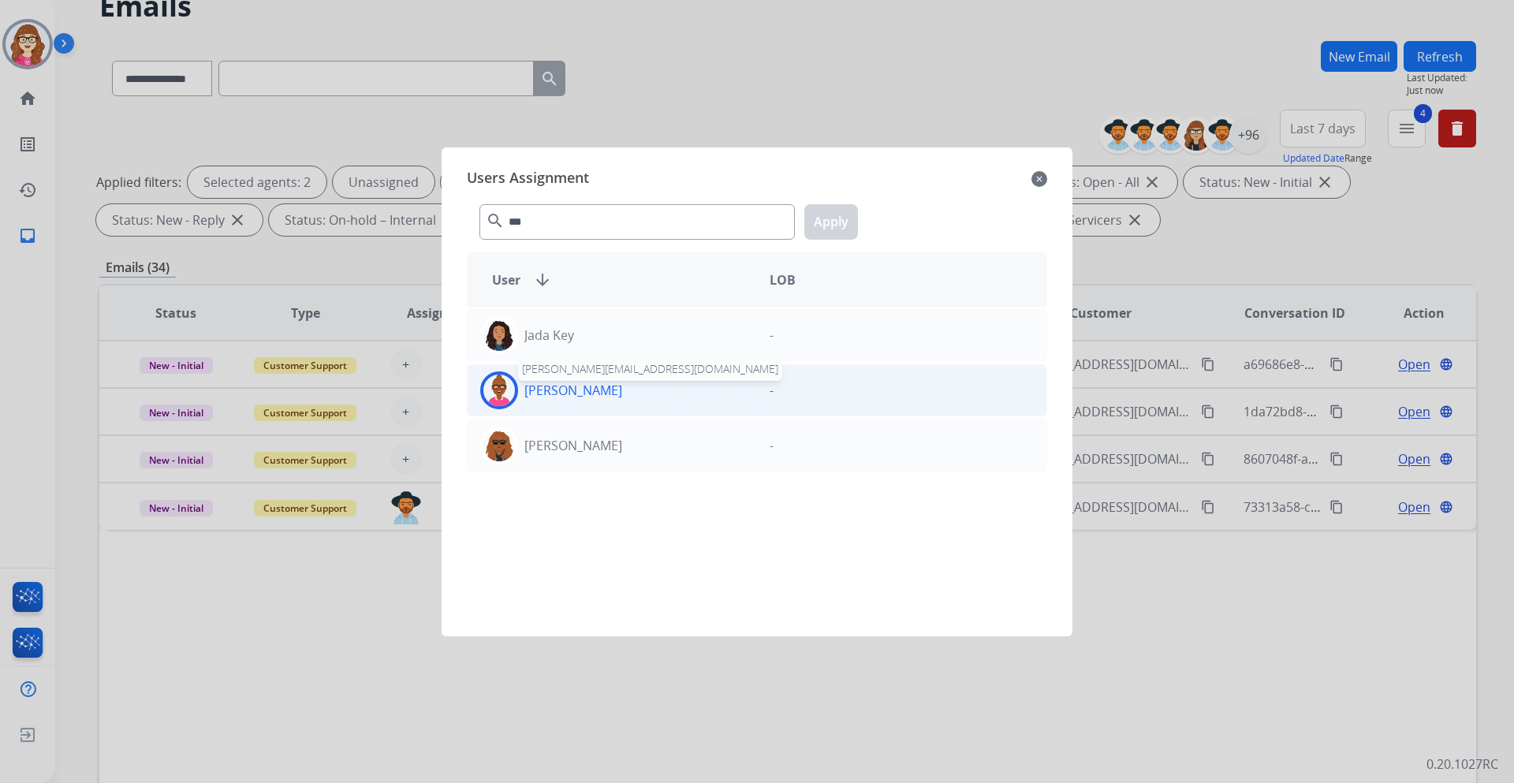
click at [586, 400] on div "[PERSON_NAME] [EMAIL_ADDRESS][PERSON_NAME][DOMAIN_NAME]" at bounding box center [612, 390] width 289 height 38
click at [590, 226] on input "***" at bounding box center [637, 221] width 315 height 35
type input "*"
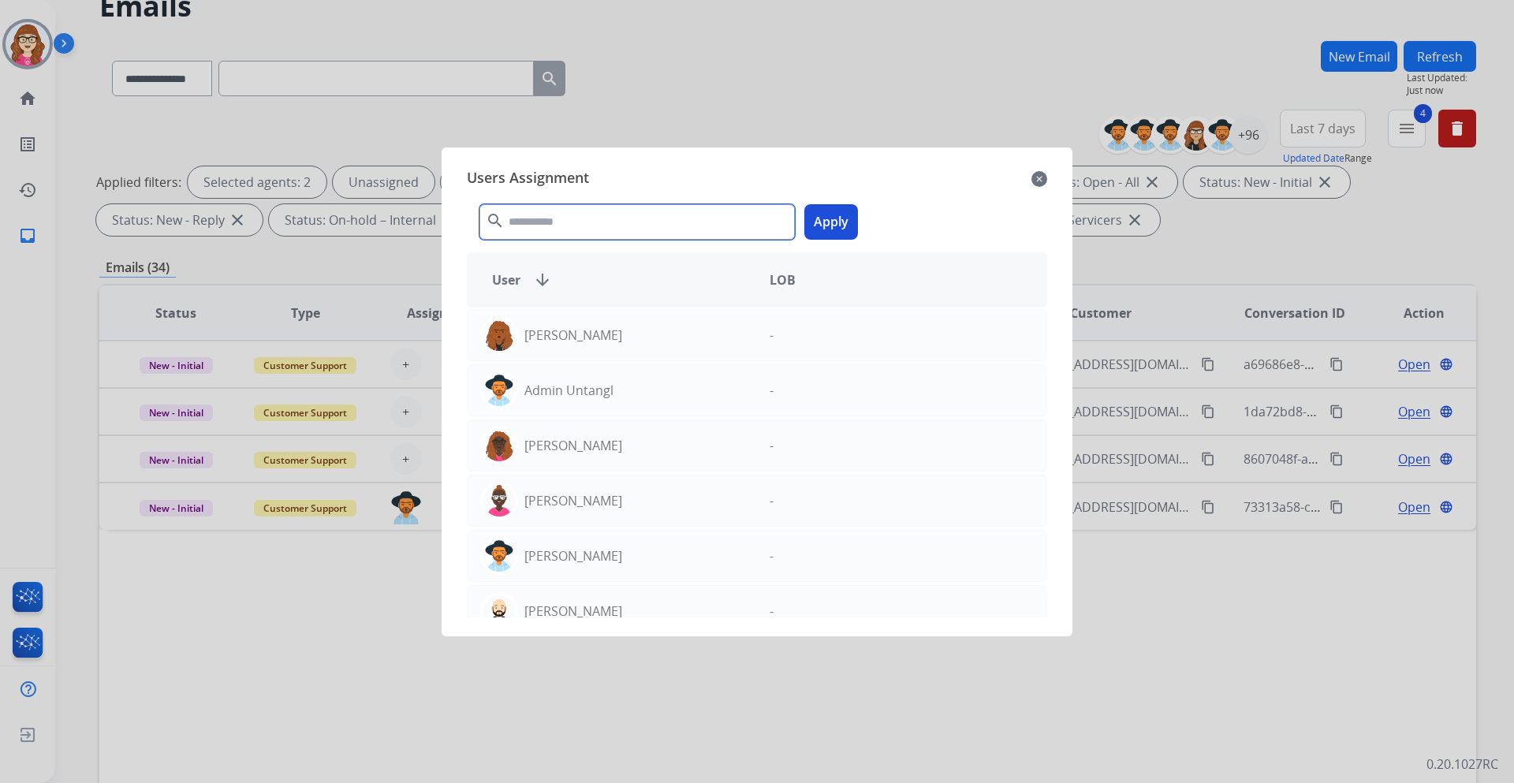
click at [565, 216] on input "text" at bounding box center [637, 221] width 315 height 35
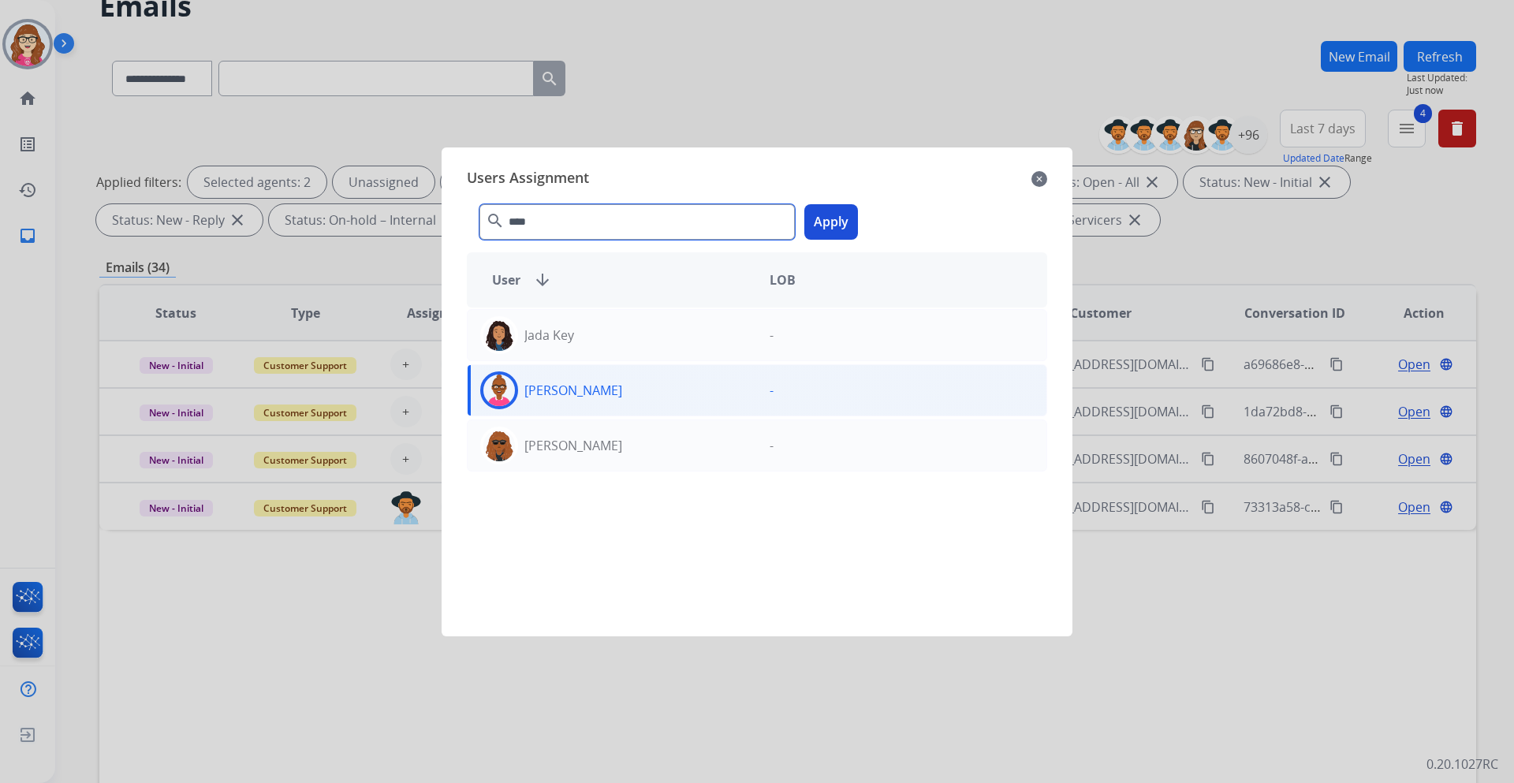
type input "****"
click at [849, 221] on button "Apply" at bounding box center [831, 221] width 54 height 35
